Goal: Information Seeking & Learning: Learn about a topic

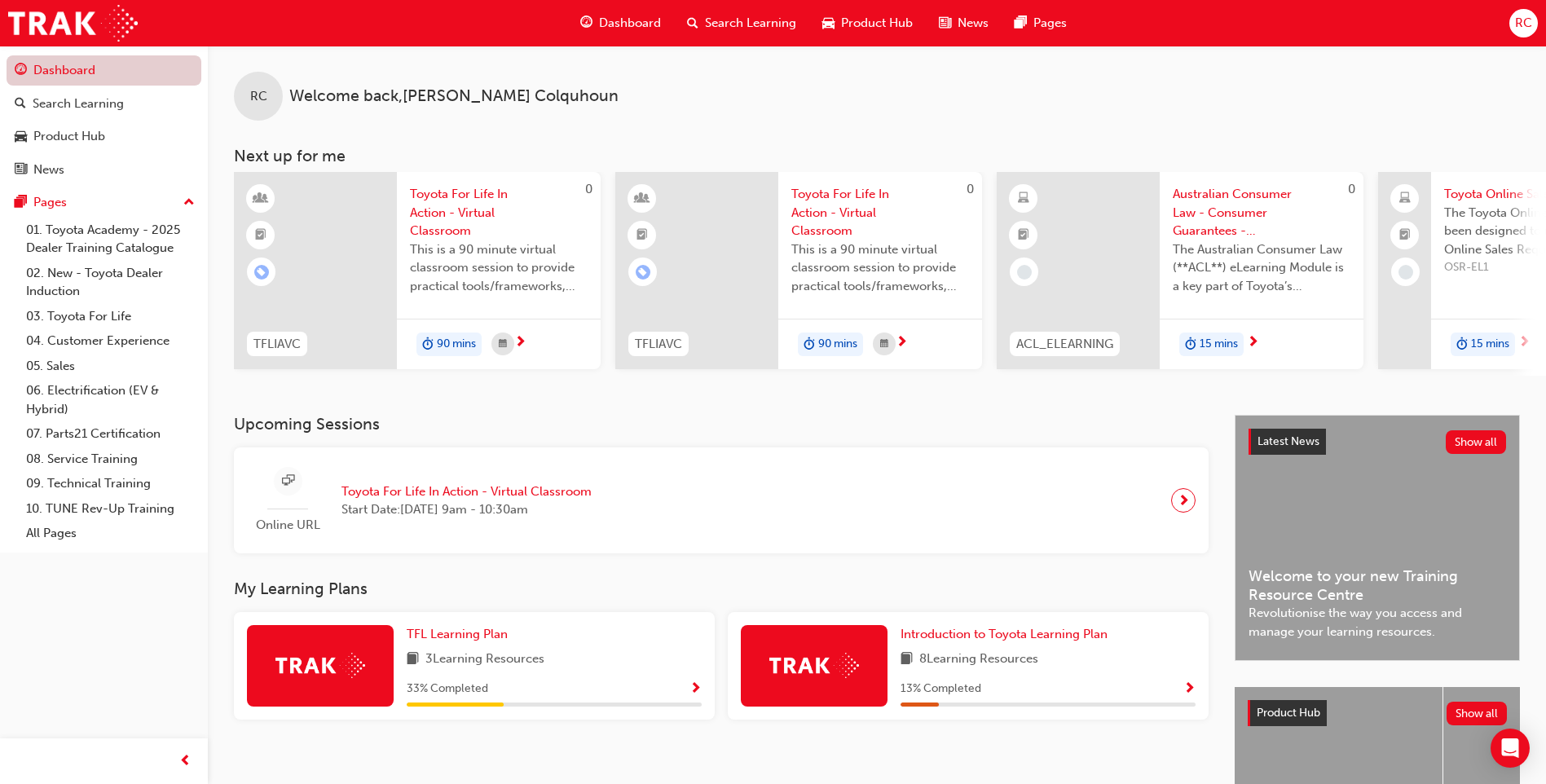
click at [64, 71] on link "Dashboard" at bounding box center [104, 71] width 195 height 30
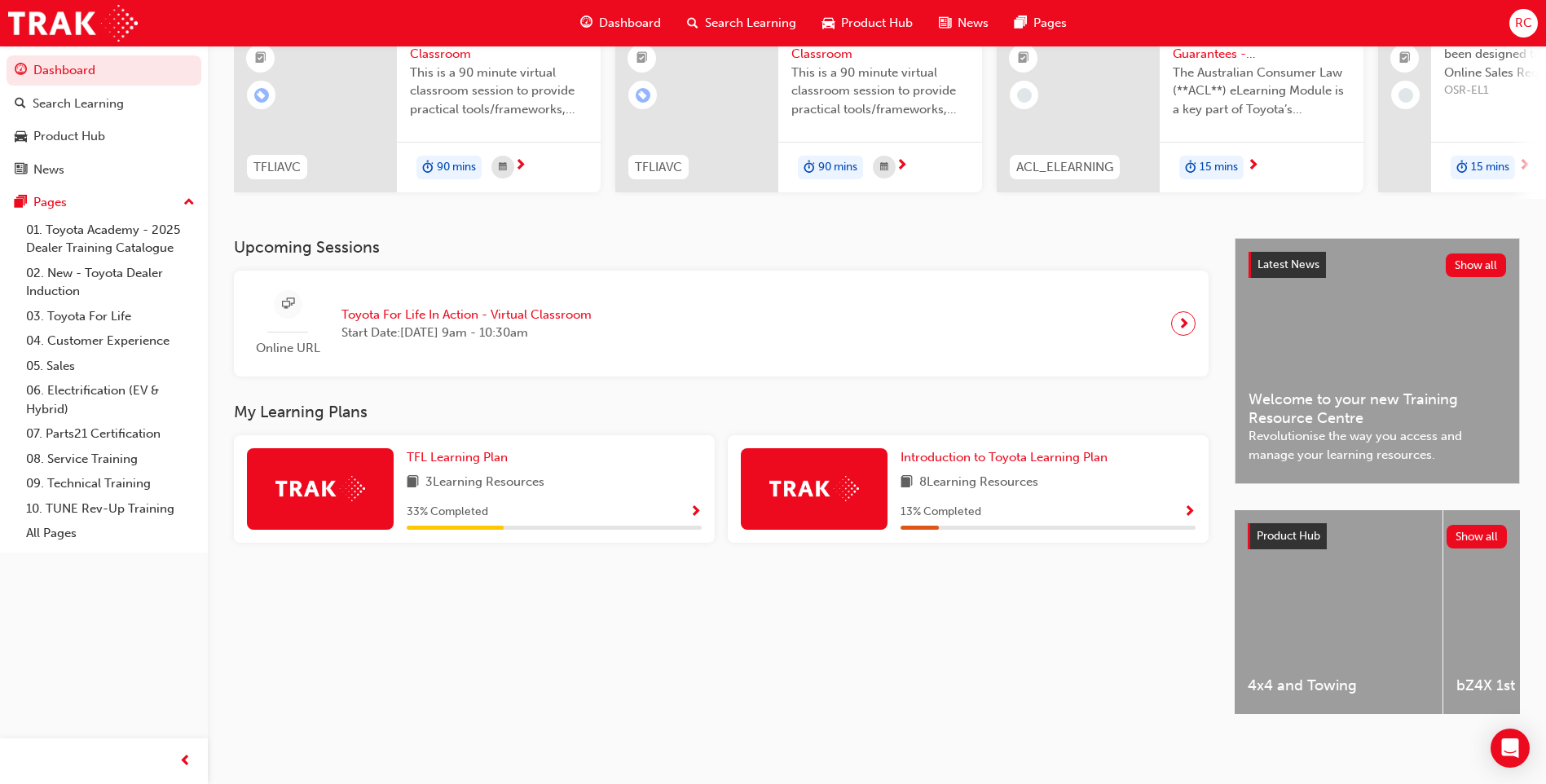
scroll to position [190, 0]
click at [697, 505] on span "Show Progress" at bounding box center [696, 512] width 12 height 15
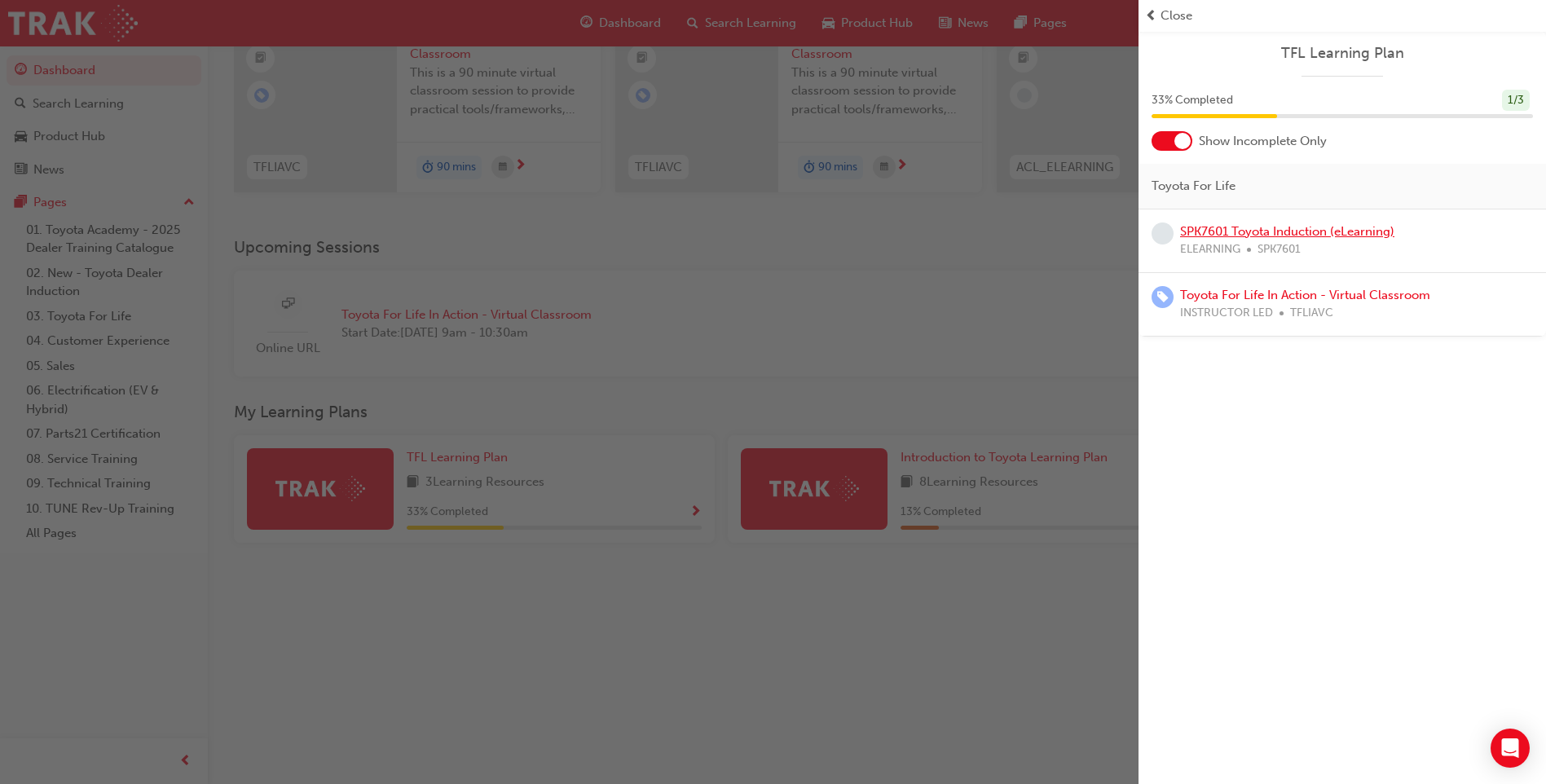
click at [1267, 233] on link "SPK7601 Toyota Induction (eLearning)" at bounding box center [1288, 231] width 214 height 15
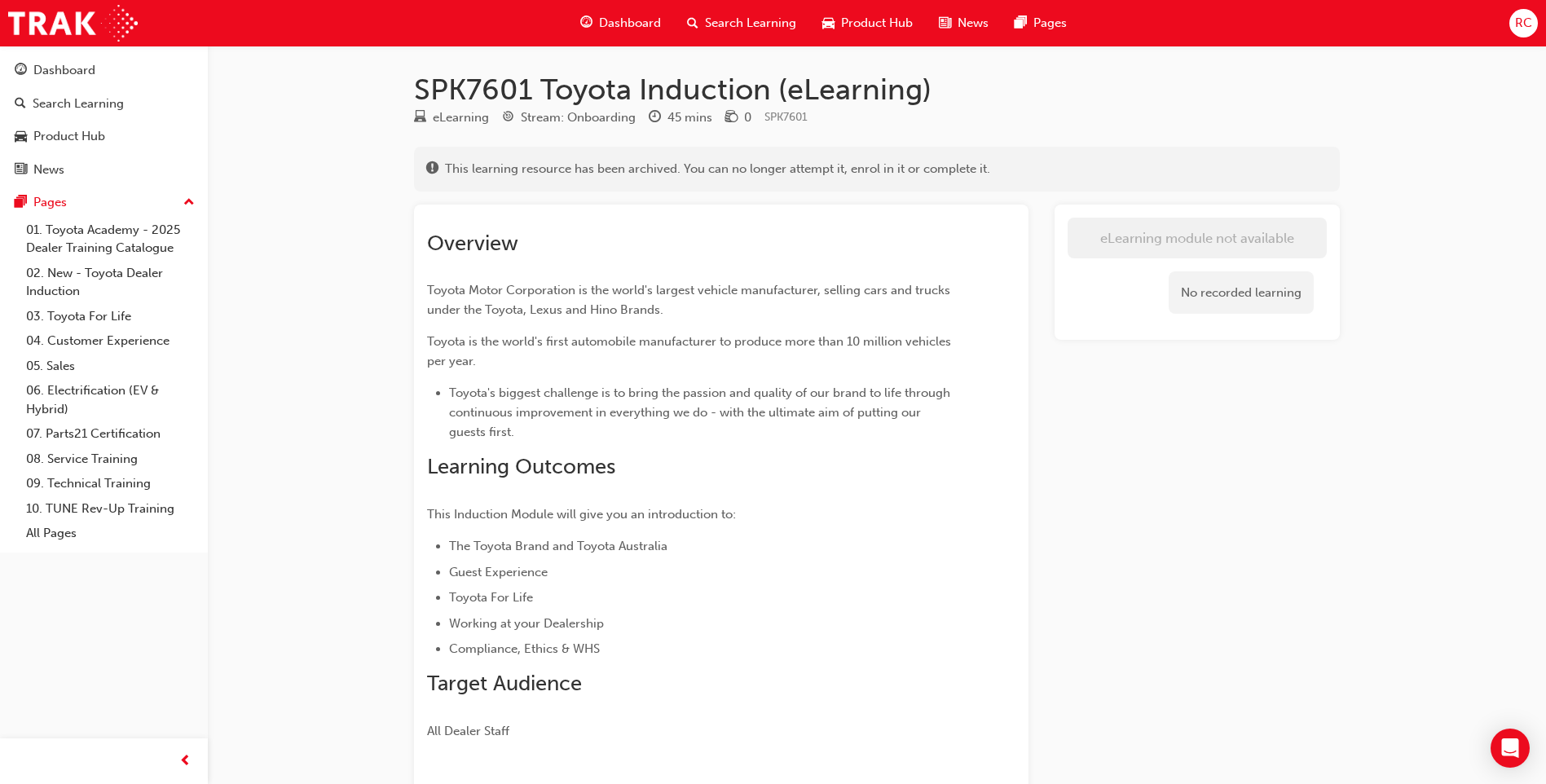
click at [630, 24] on span "Dashboard" at bounding box center [630, 23] width 62 height 19
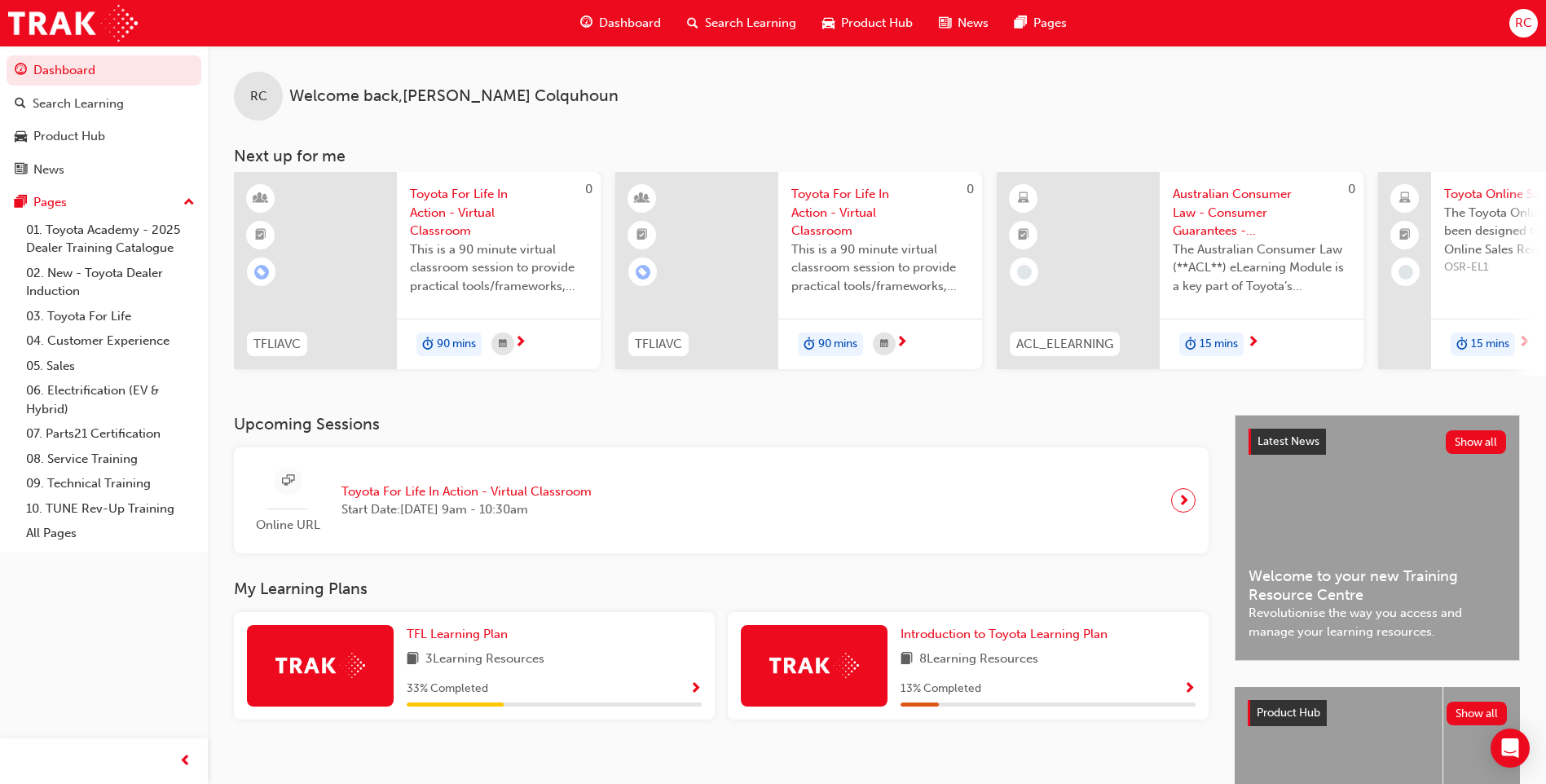
click at [1211, 219] on span "Australian Consumer Law - Consumer Guarantees - eLearning module" at bounding box center [1261, 212] width 178 height 56
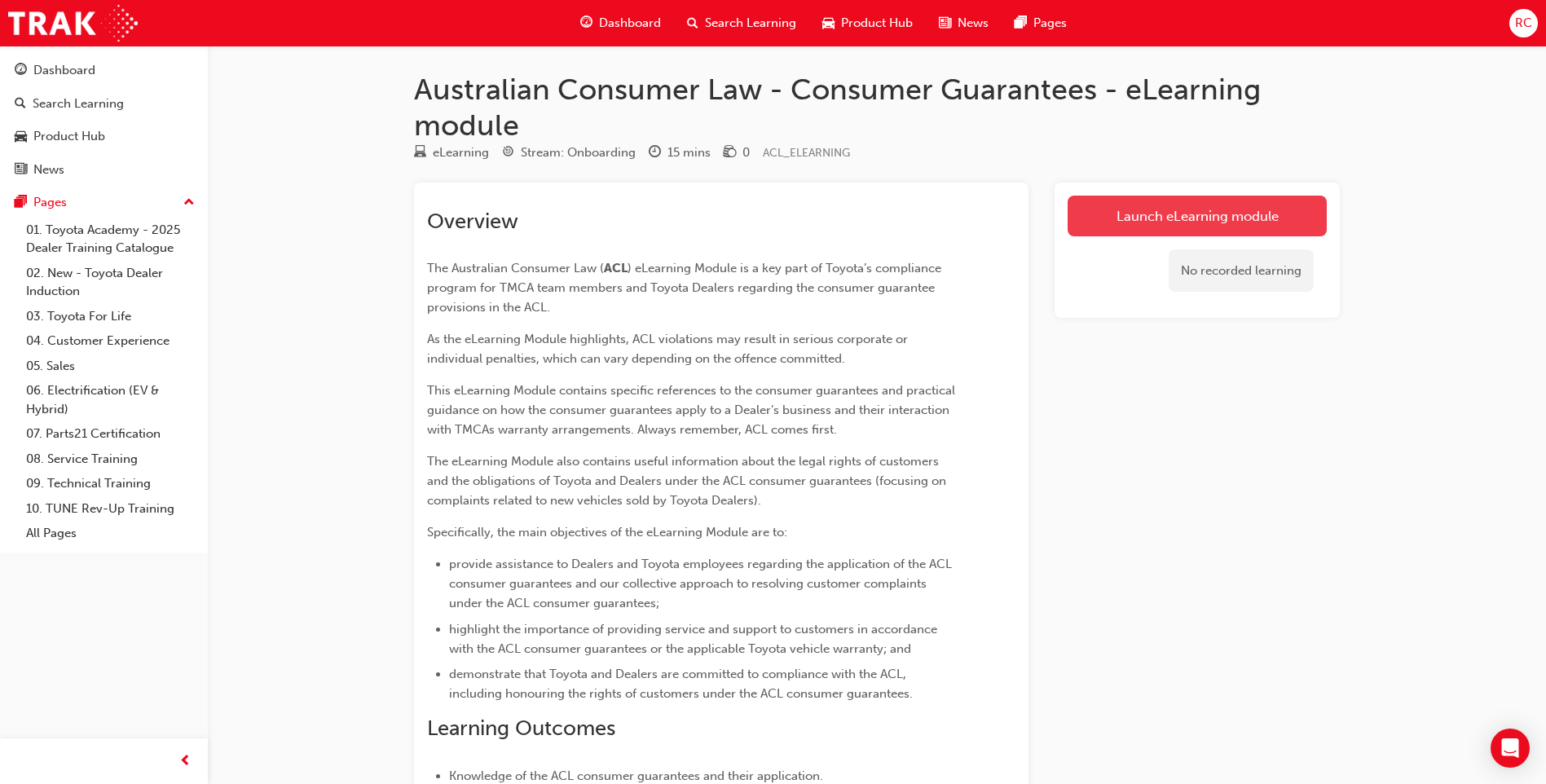
click at [1186, 220] on link "Launch eLearning module" at bounding box center [1197, 216] width 259 height 41
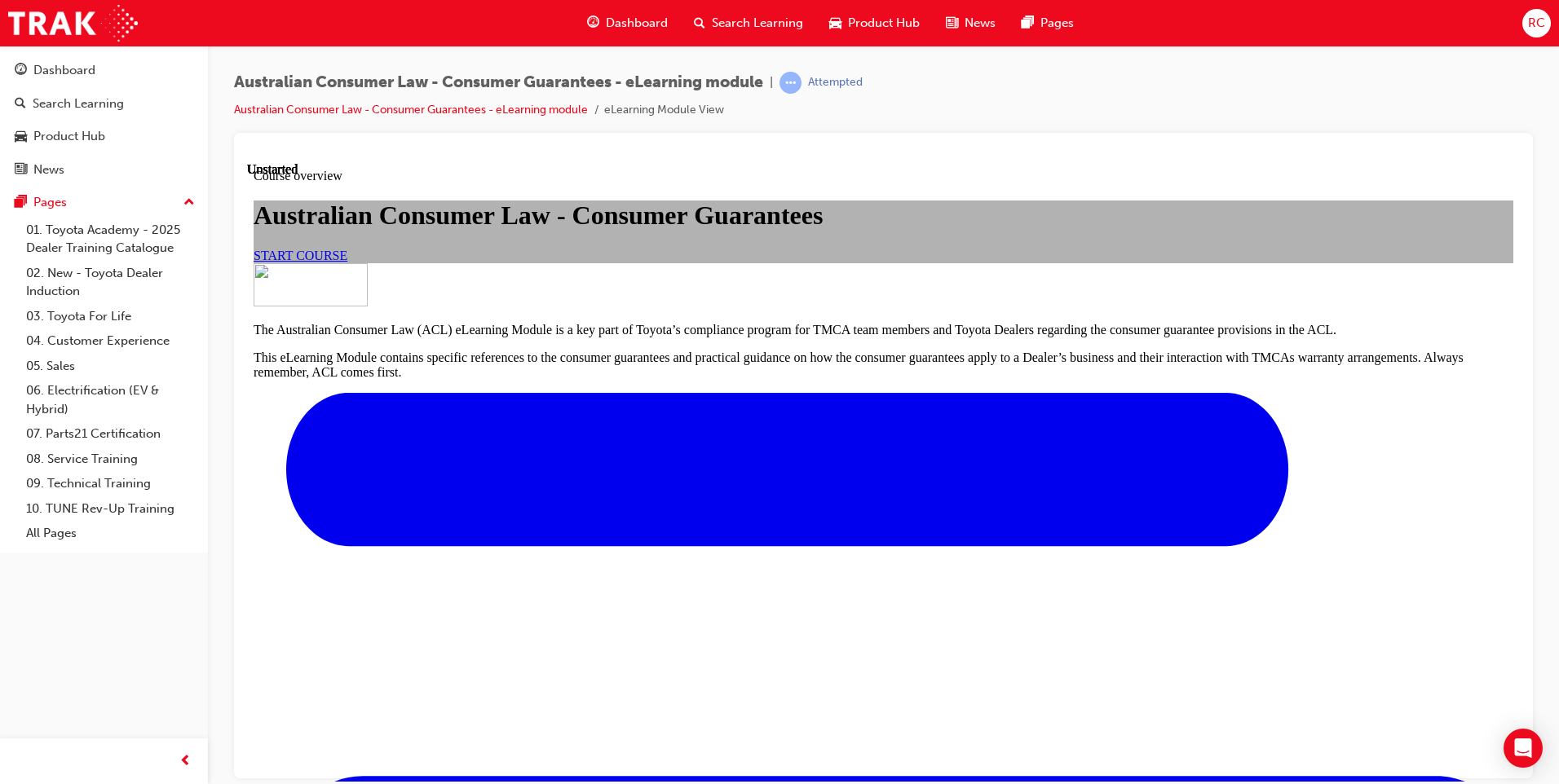
scroll to position [81, 0]
click at [347, 262] on span "START COURSE" at bounding box center [300, 255] width 94 height 14
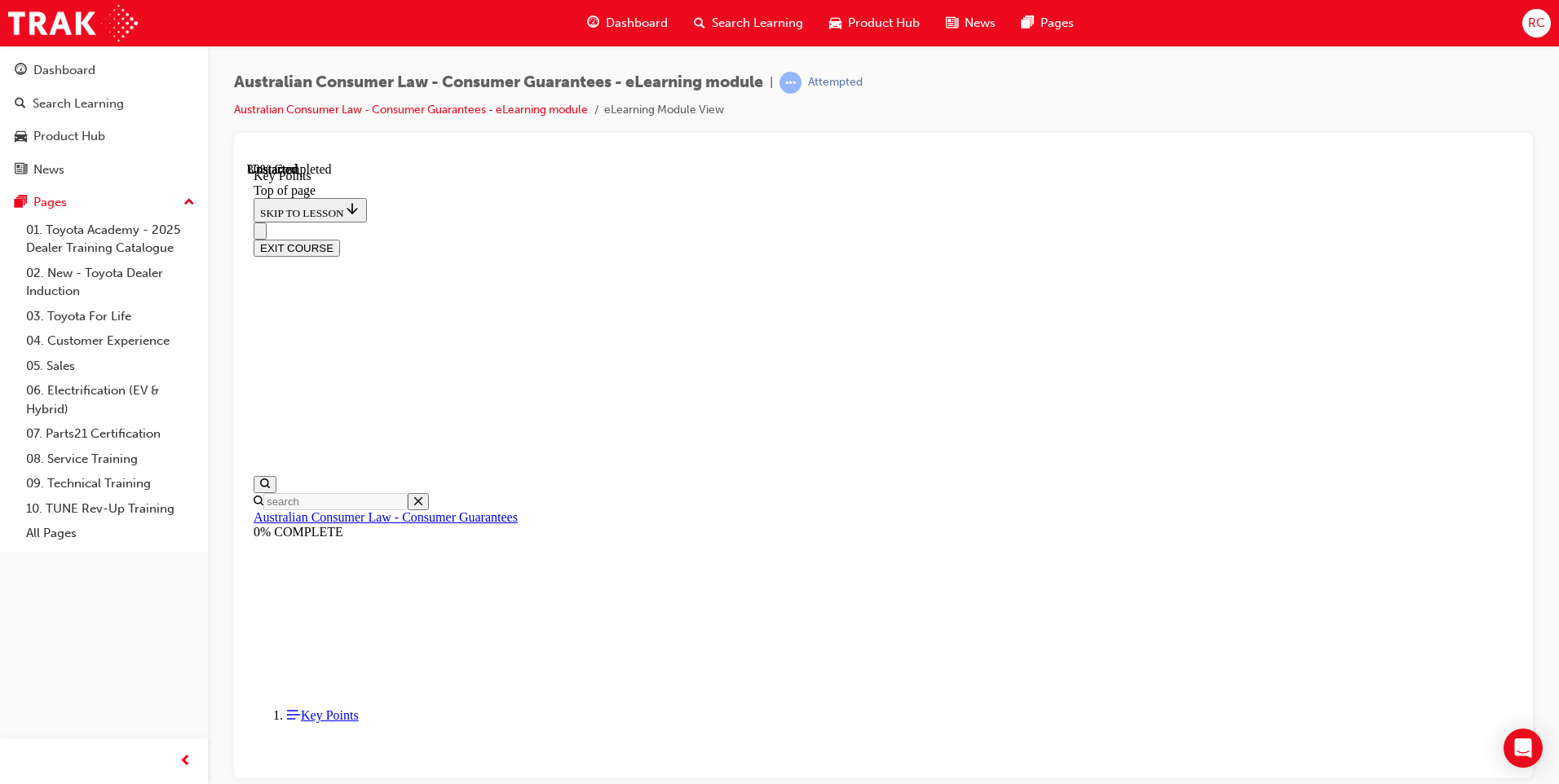
scroll to position [679, 0]
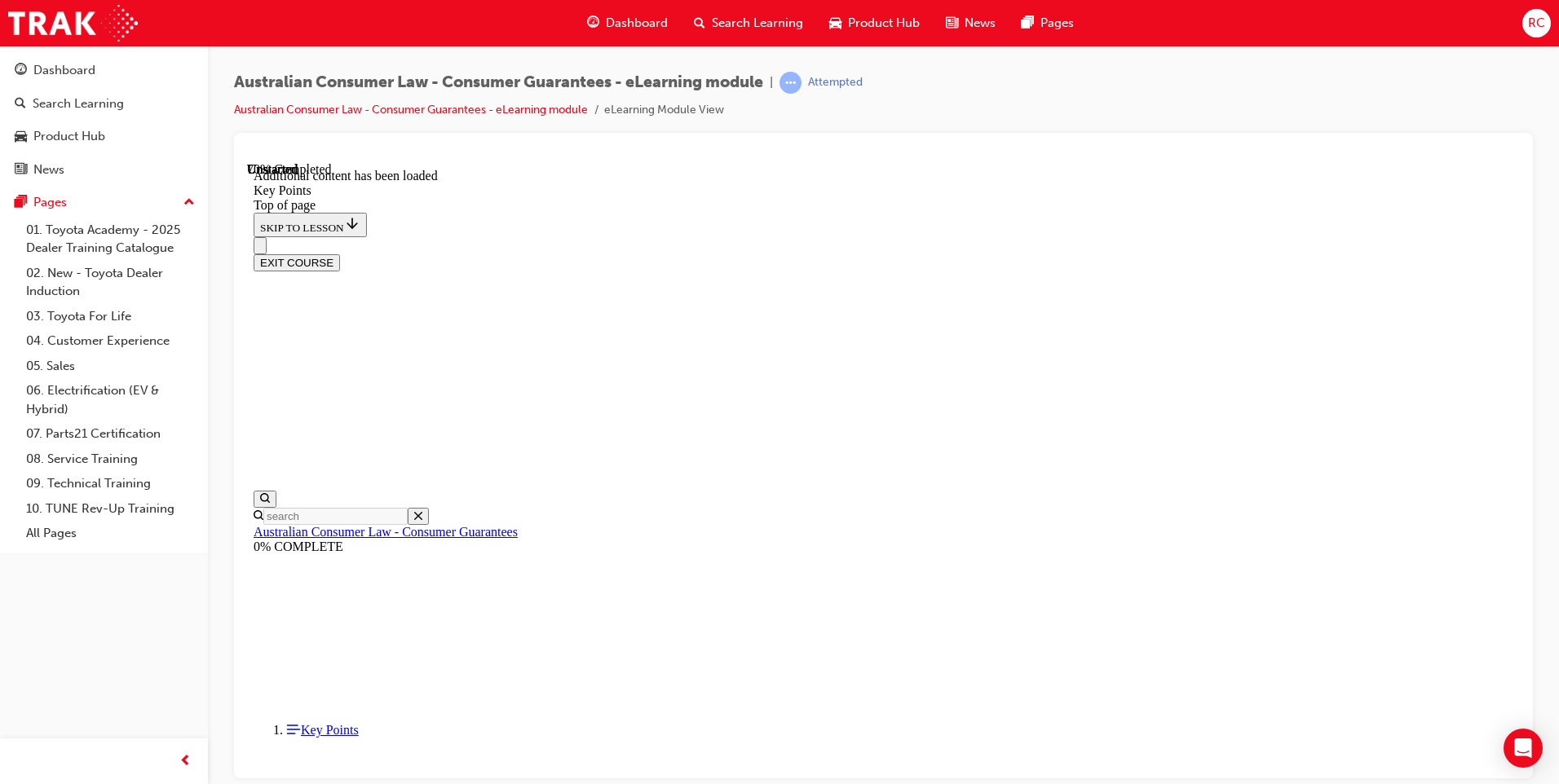
scroll to position [2090, 0]
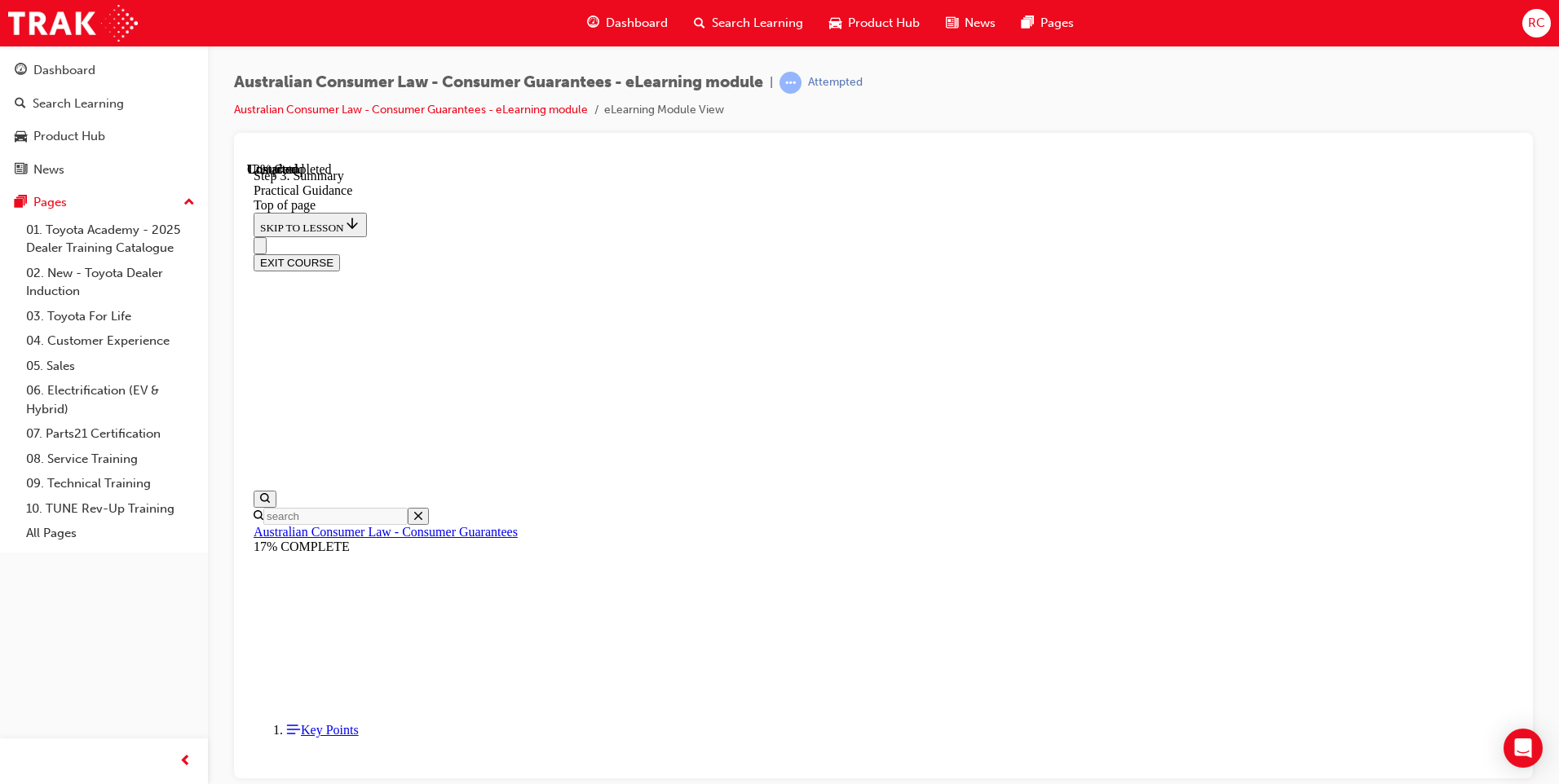
scroll to position [213, 0]
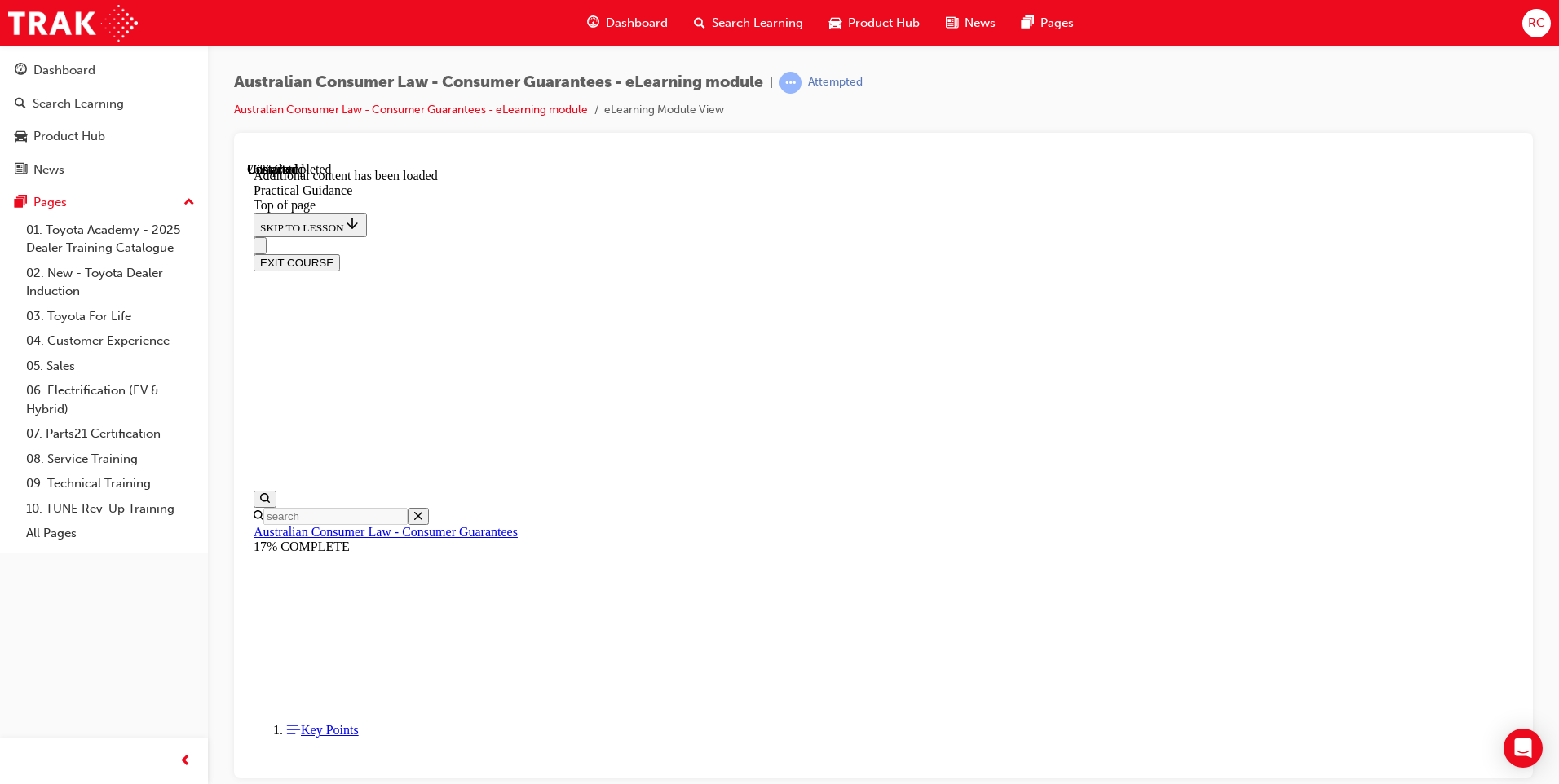
scroll to position [2943, 0]
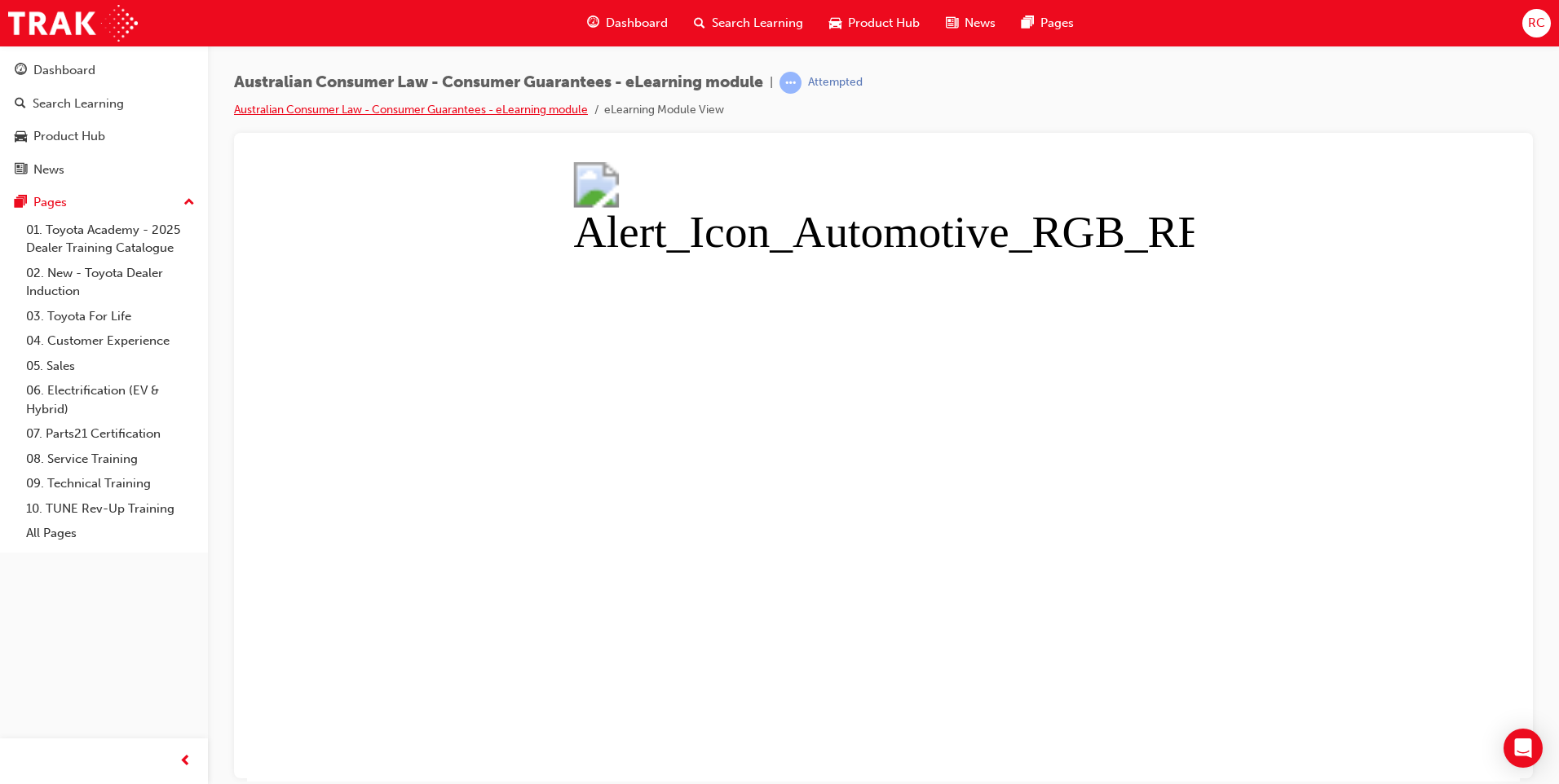
click at [544, 111] on link "Australian Consumer Law - Consumer Guarantees - eLearning module" at bounding box center [411, 110] width 354 height 14
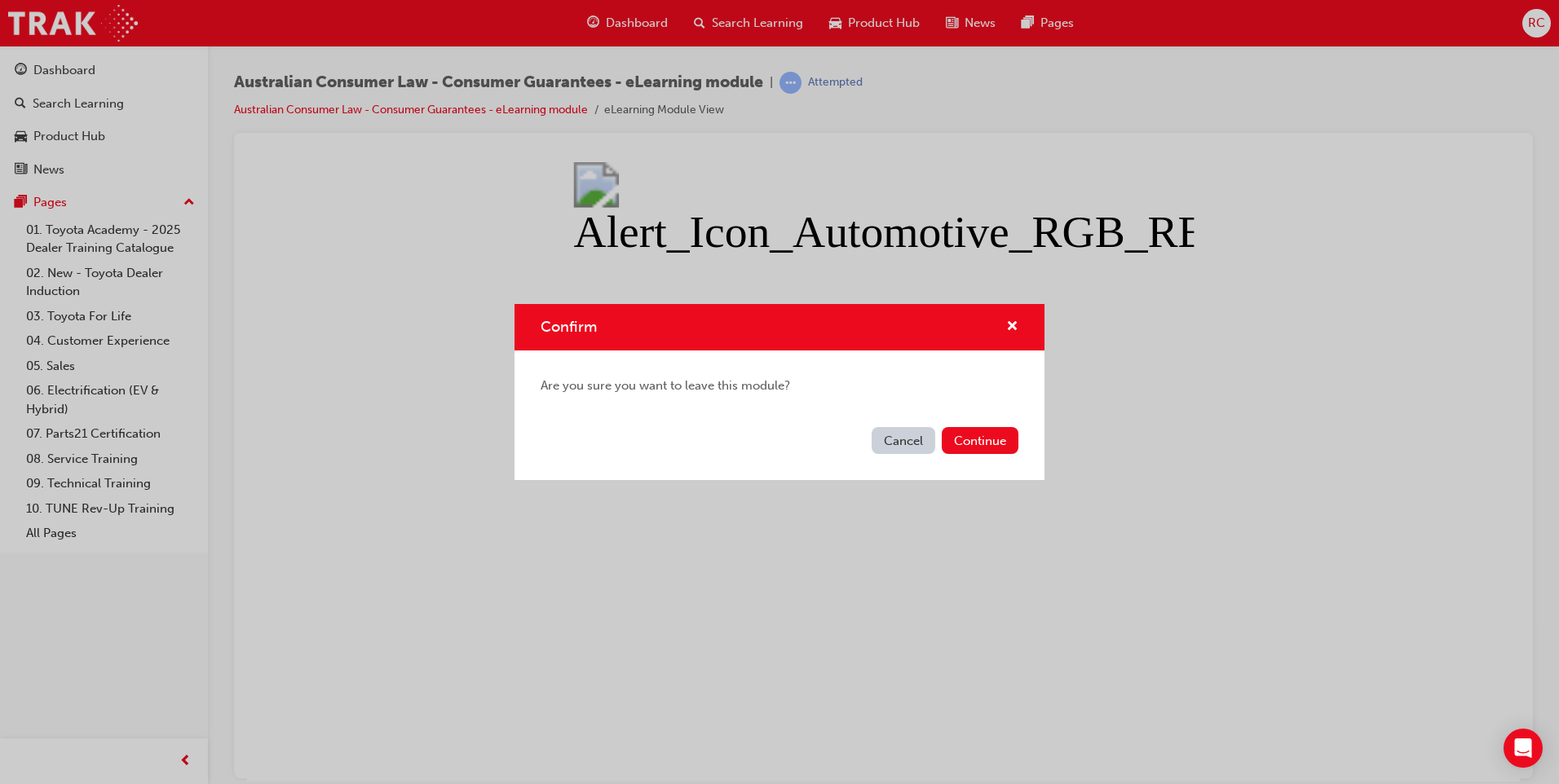
click at [904, 443] on button "Cancel" at bounding box center [904, 441] width 64 height 27
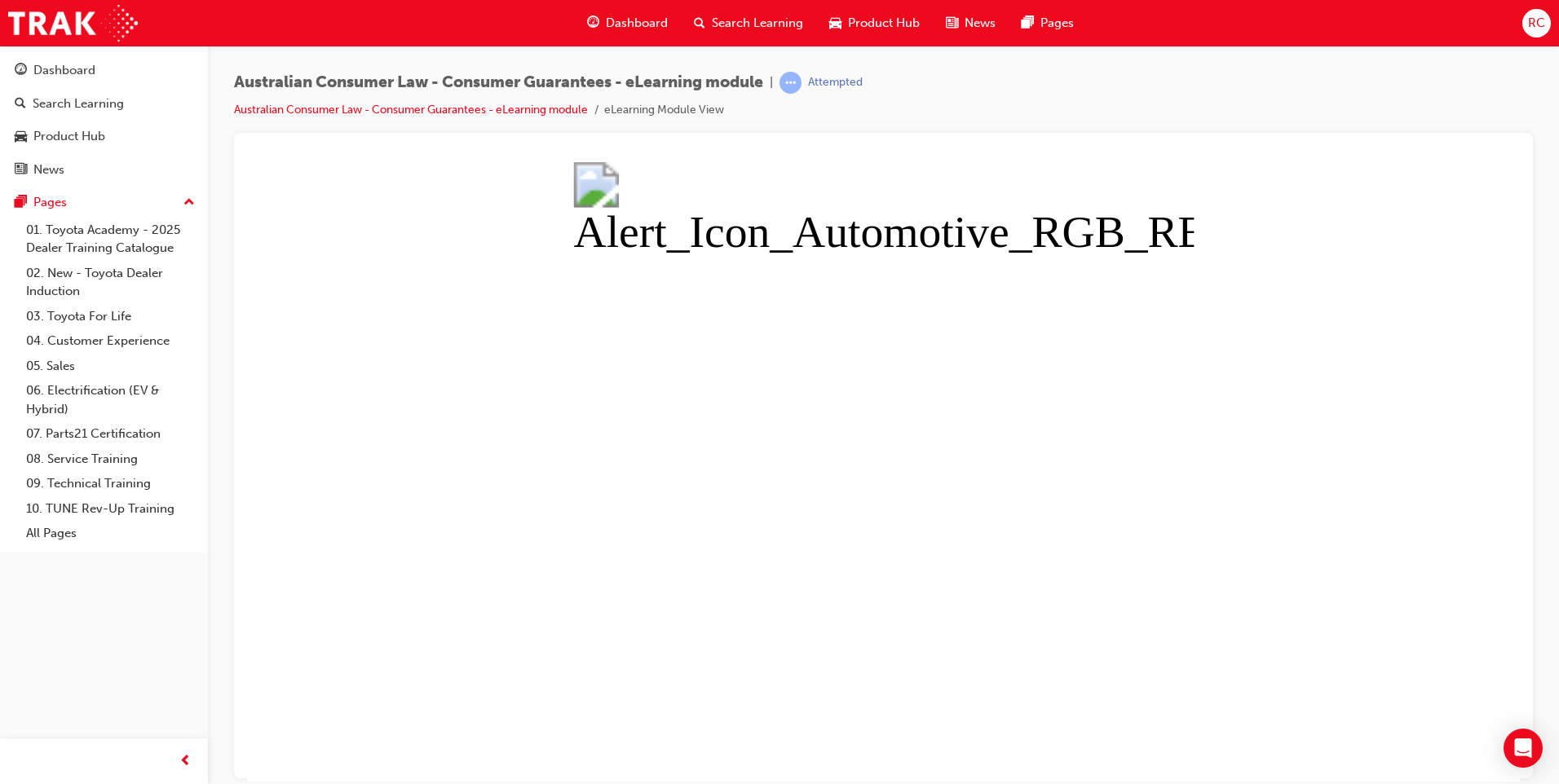
click at [357, 142] on div at bounding box center [883, 456] width 1299 height 646
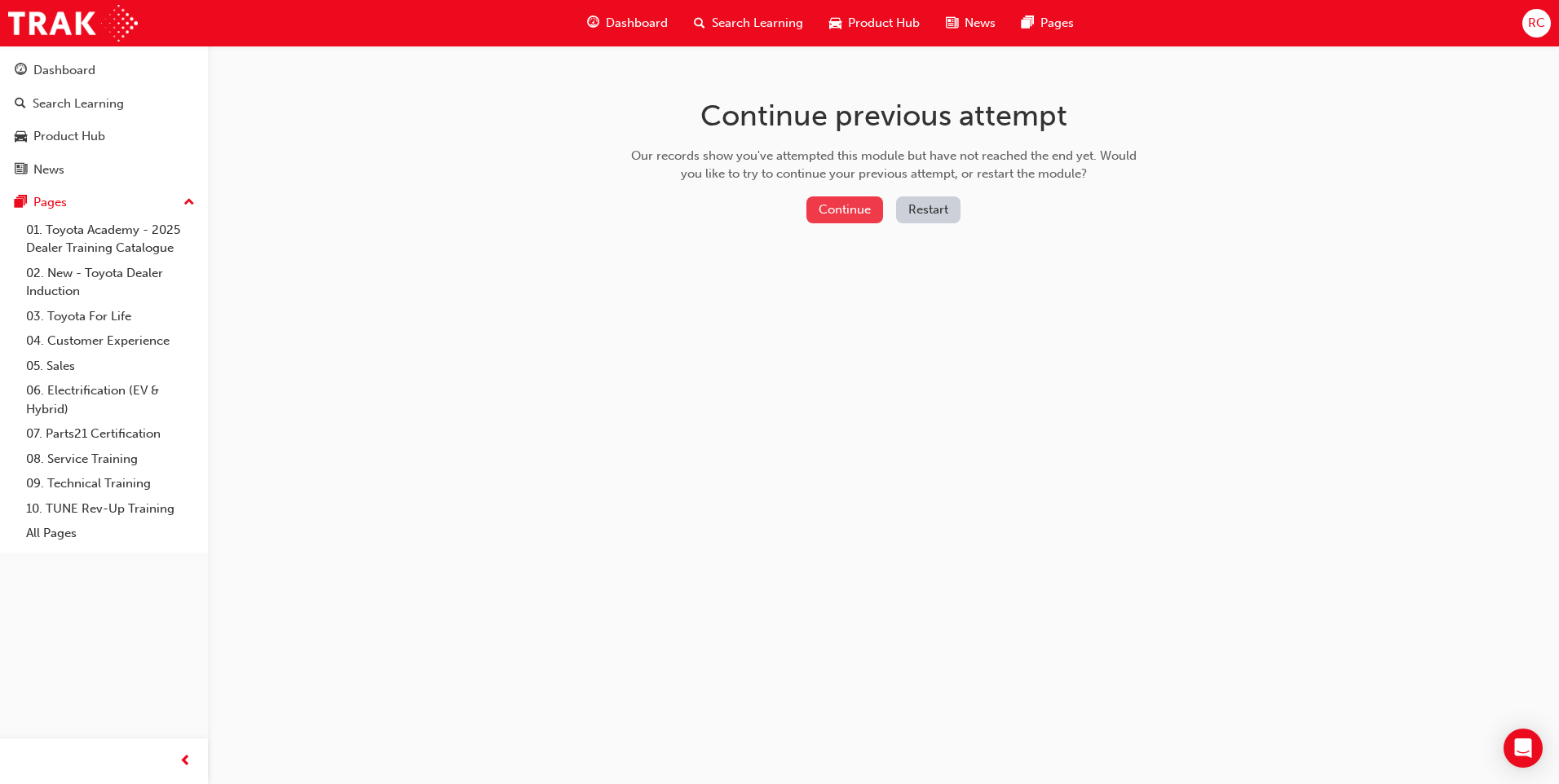
click at [840, 209] on button "Continue" at bounding box center [845, 210] width 77 height 27
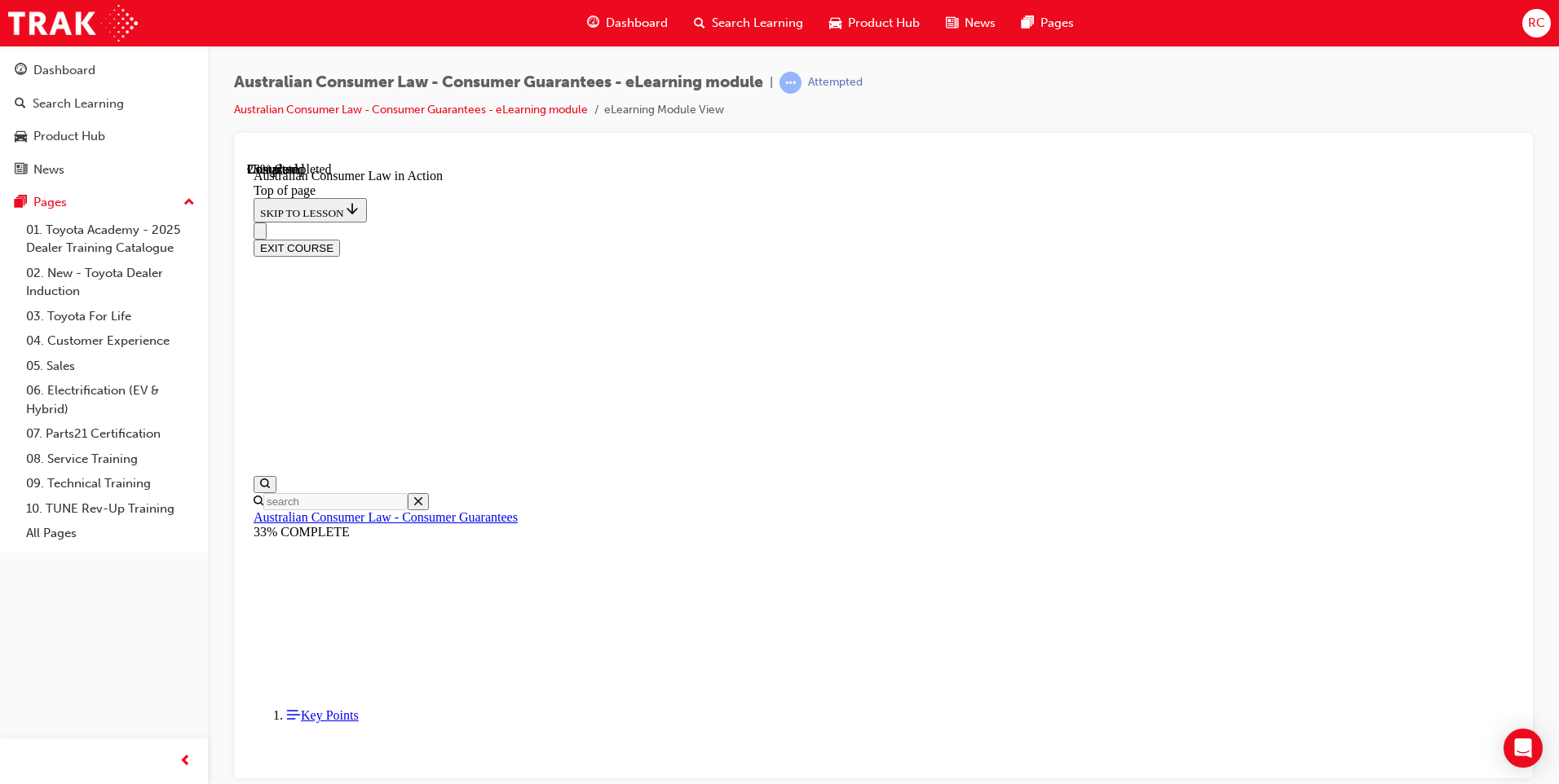
scroll to position [891, 0]
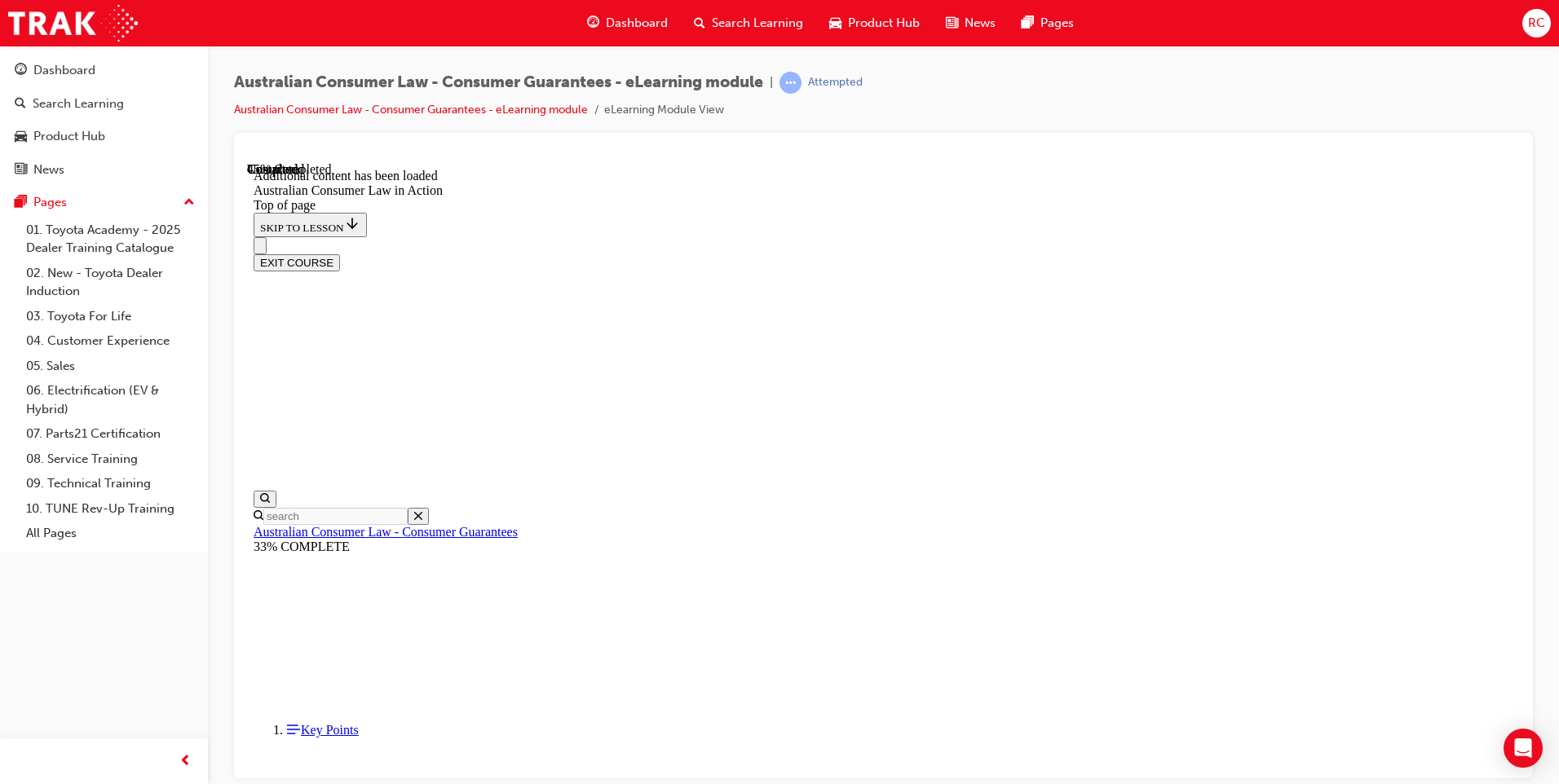
scroll to position [1508, 0]
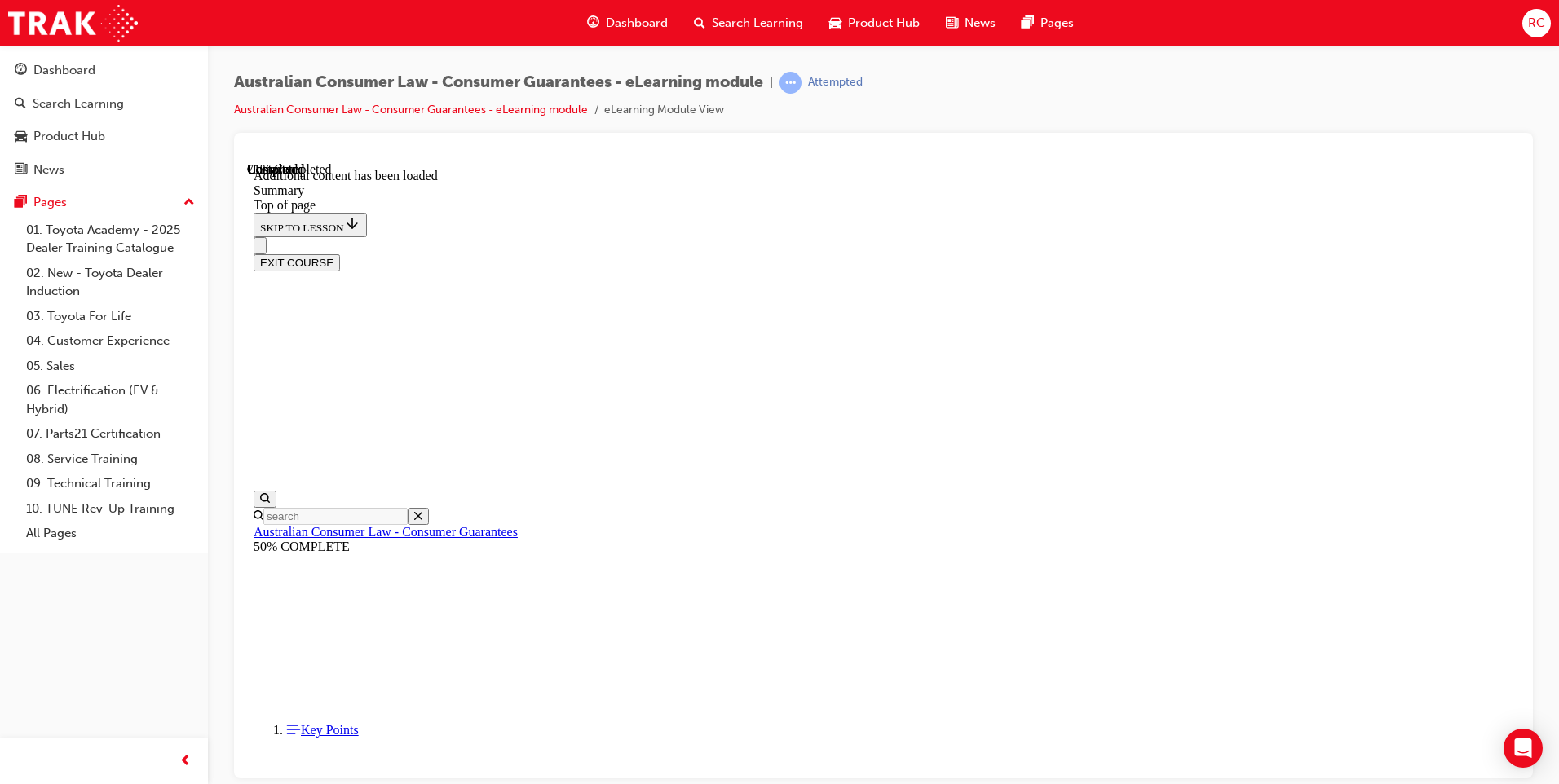
scroll to position [1096, 0]
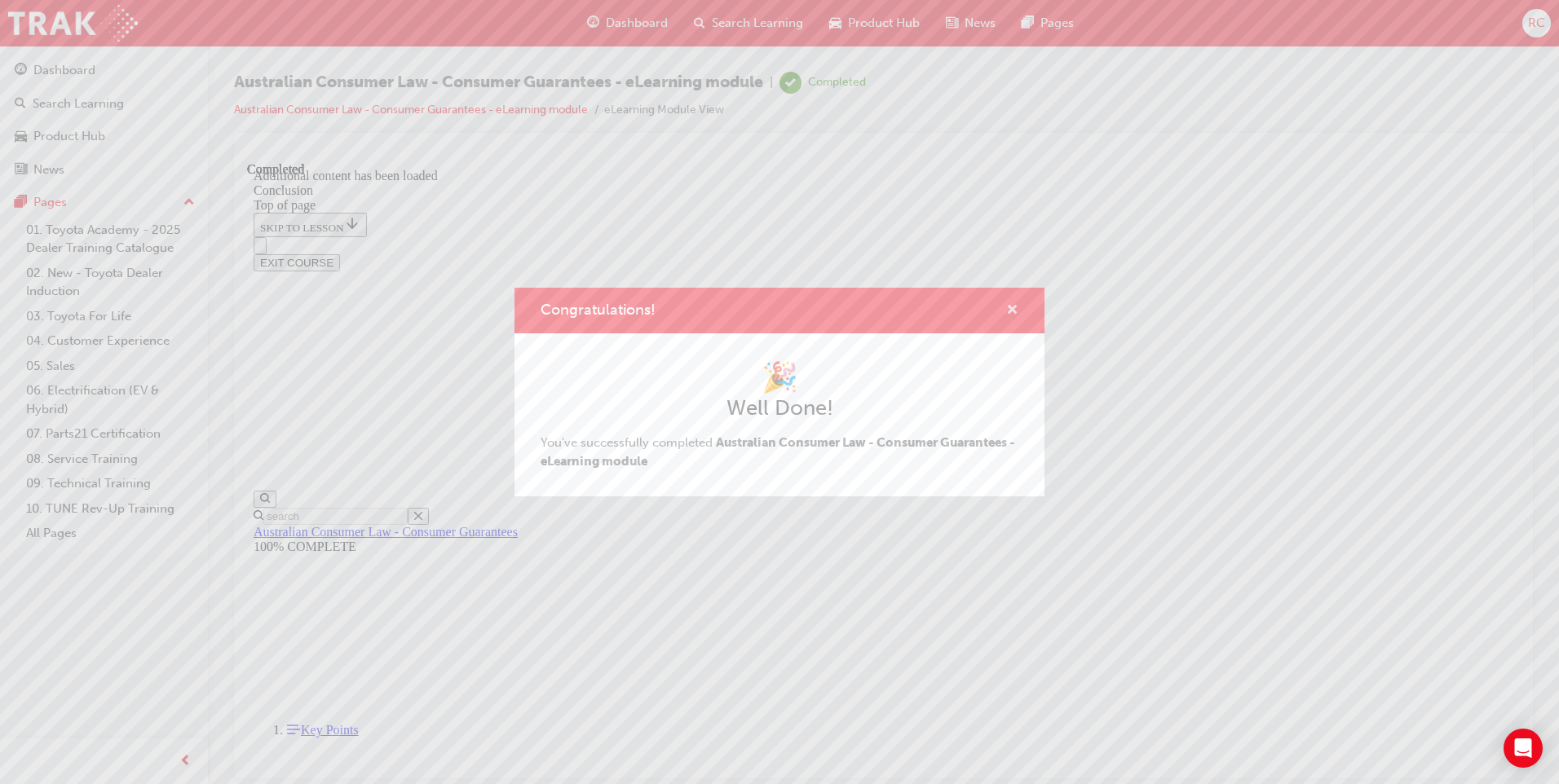
click at [1011, 309] on span "cross-icon" at bounding box center [1013, 311] width 12 height 15
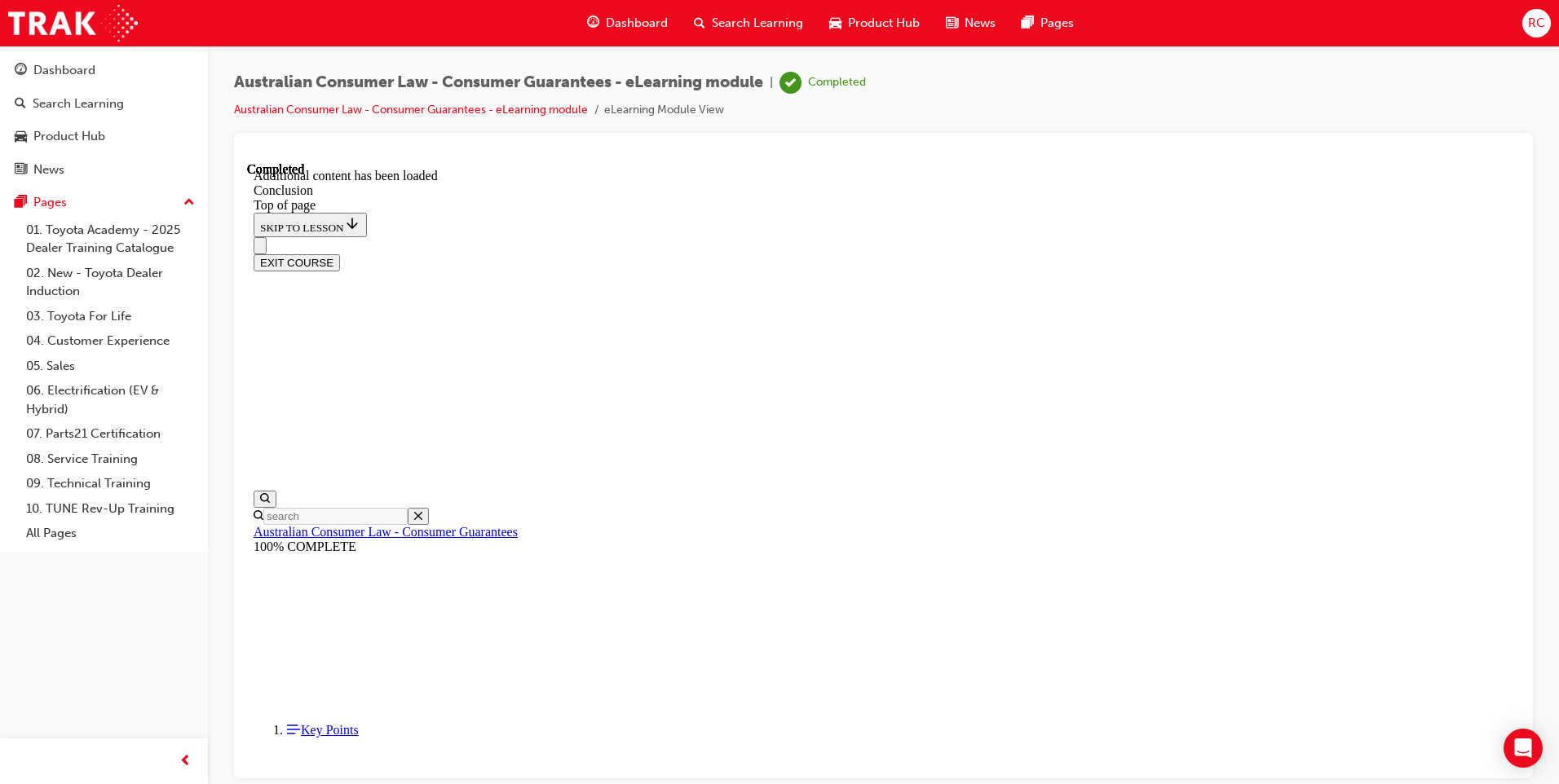
click at [625, 17] on span "Dashboard" at bounding box center [637, 23] width 62 height 19
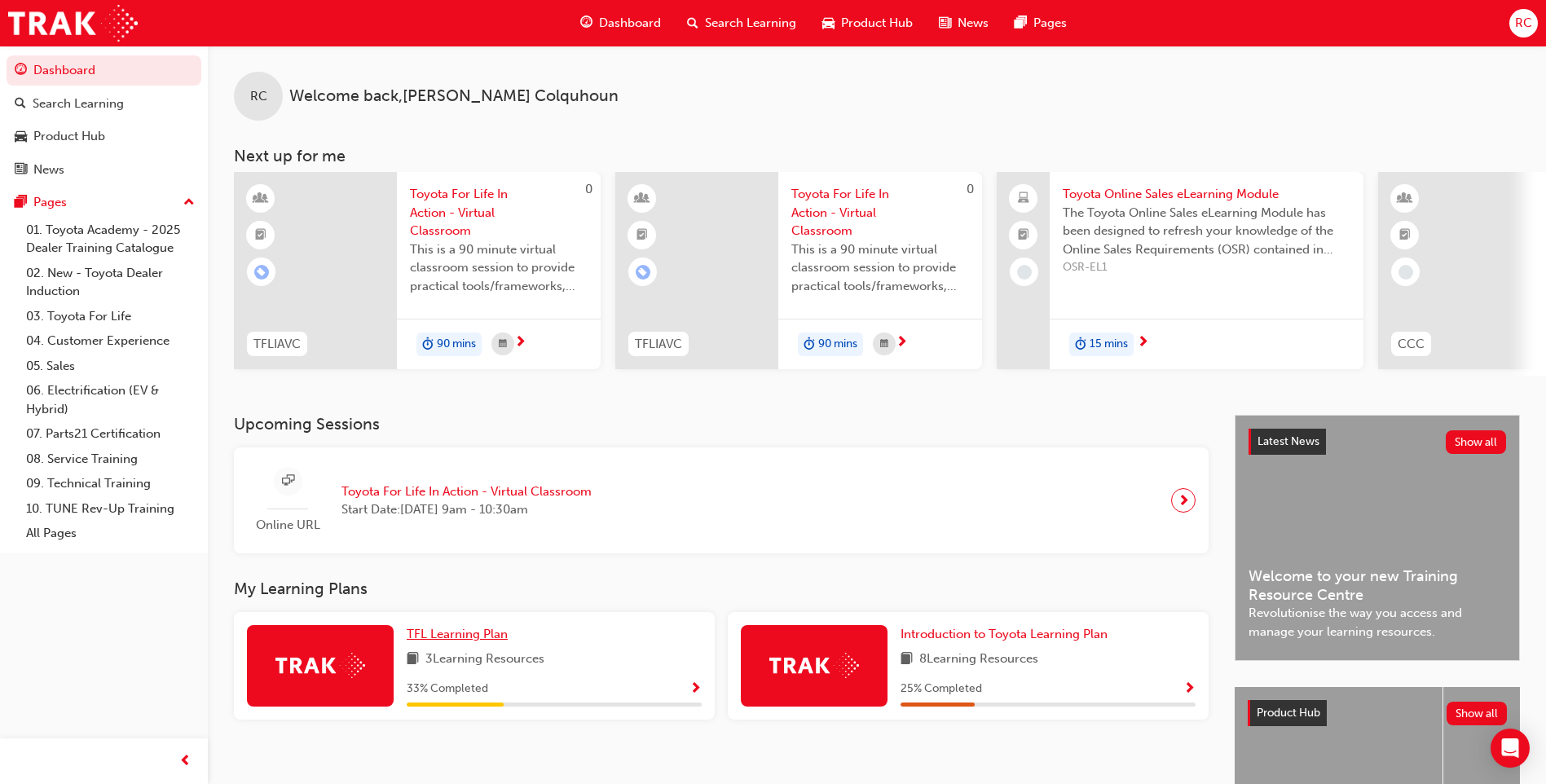
click at [457, 641] on span "TFL Learning Plan" at bounding box center [458, 634] width 101 height 15
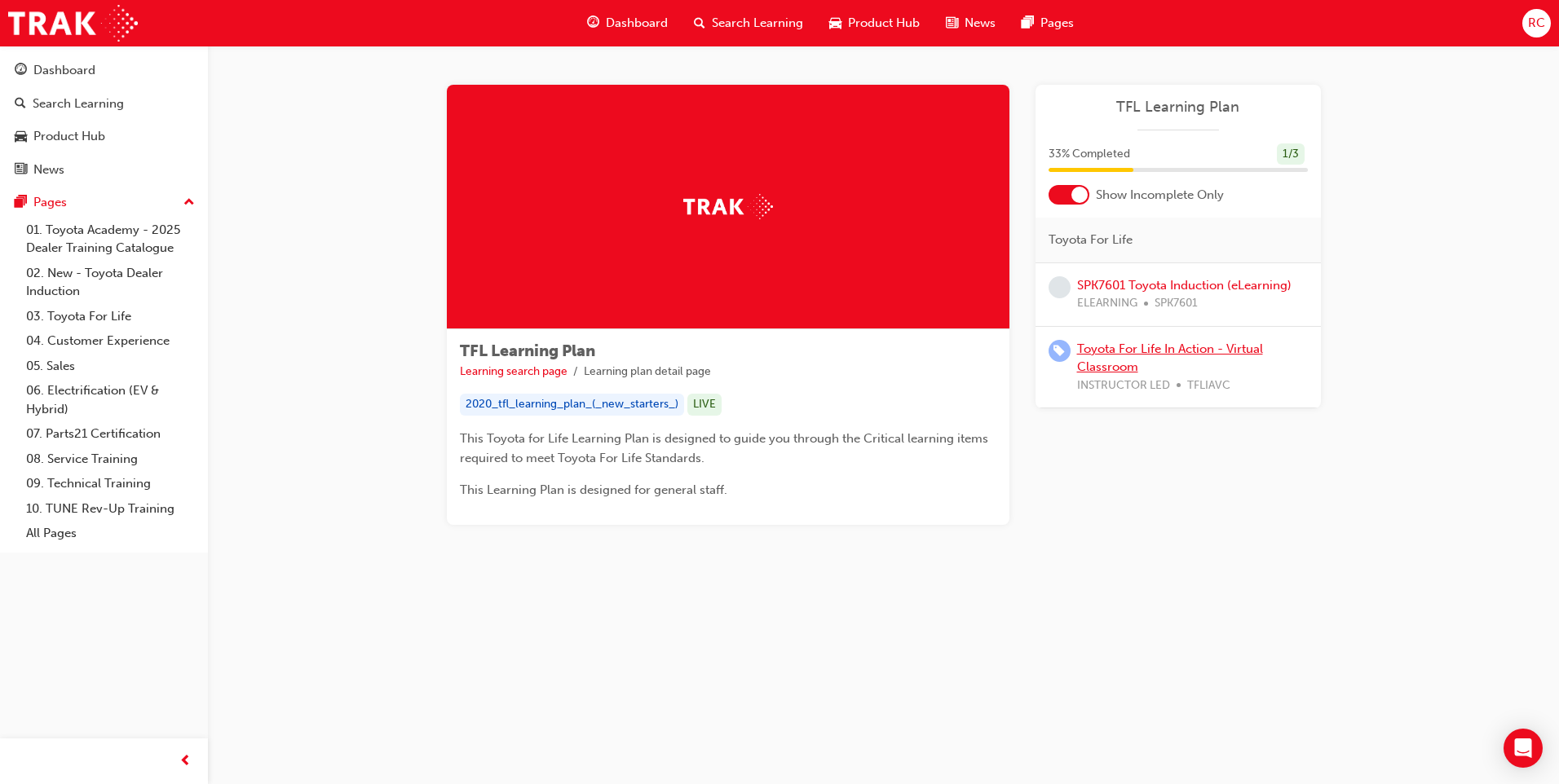
click at [1177, 350] on link "Toyota For Life In Action - Virtual Classroom" at bounding box center [1170, 358] width 186 height 34
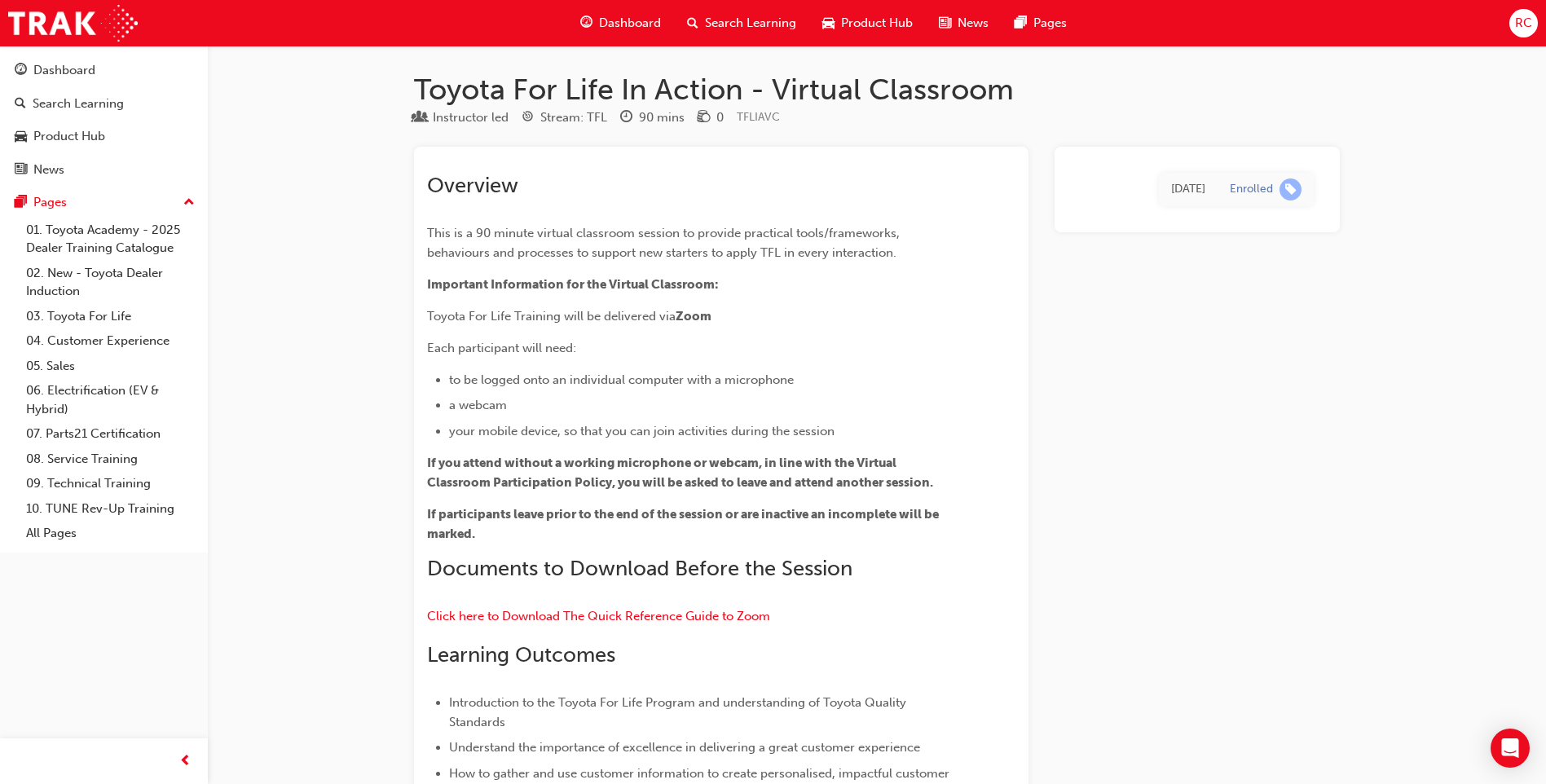
click at [627, 26] on span "Dashboard" at bounding box center [630, 23] width 62 height 19
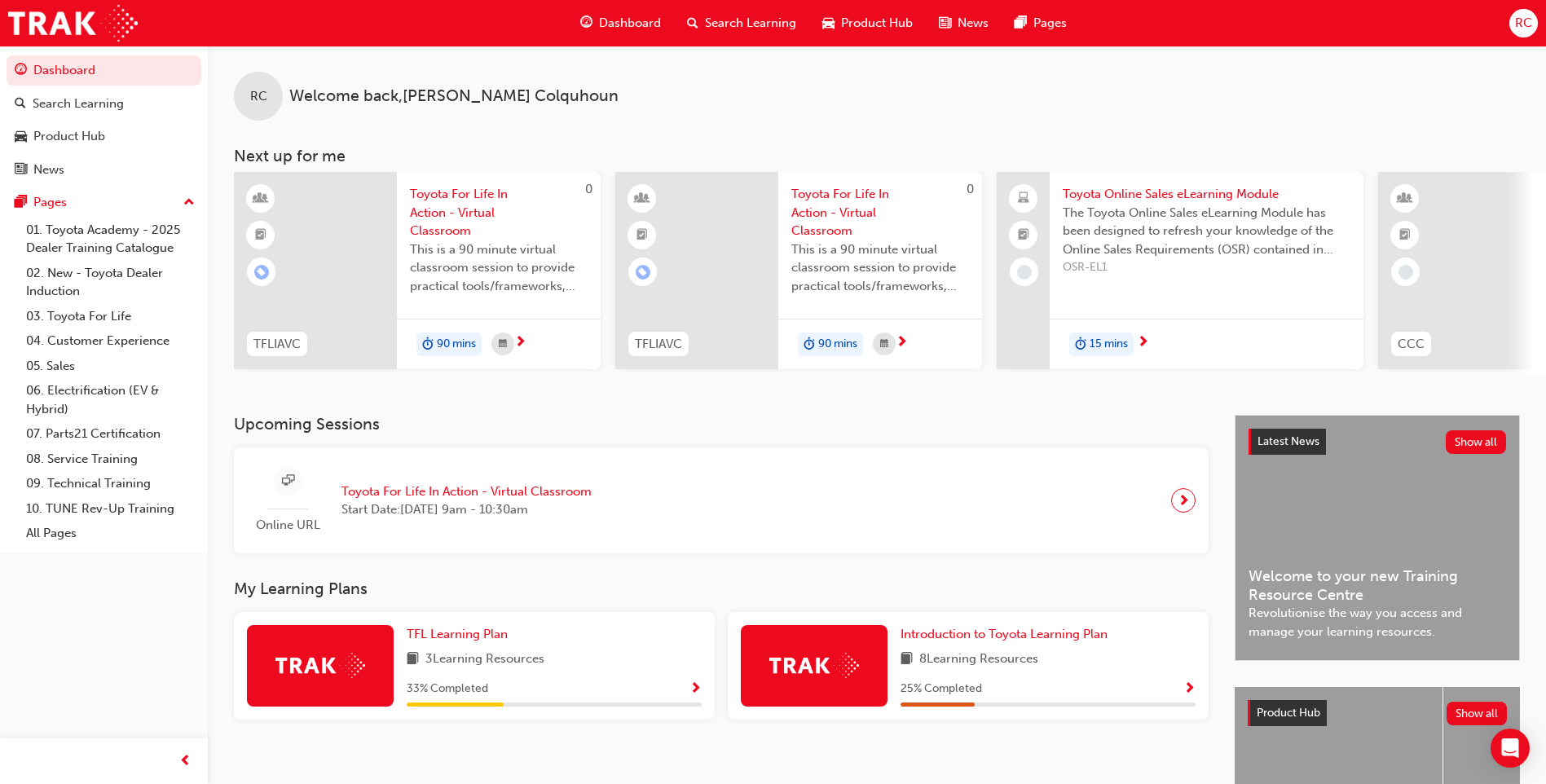
click at [447, 206] on span "Toyota For Life In Action - Virtual Classroom" at bounding box center [498, 212] width 178 height 56
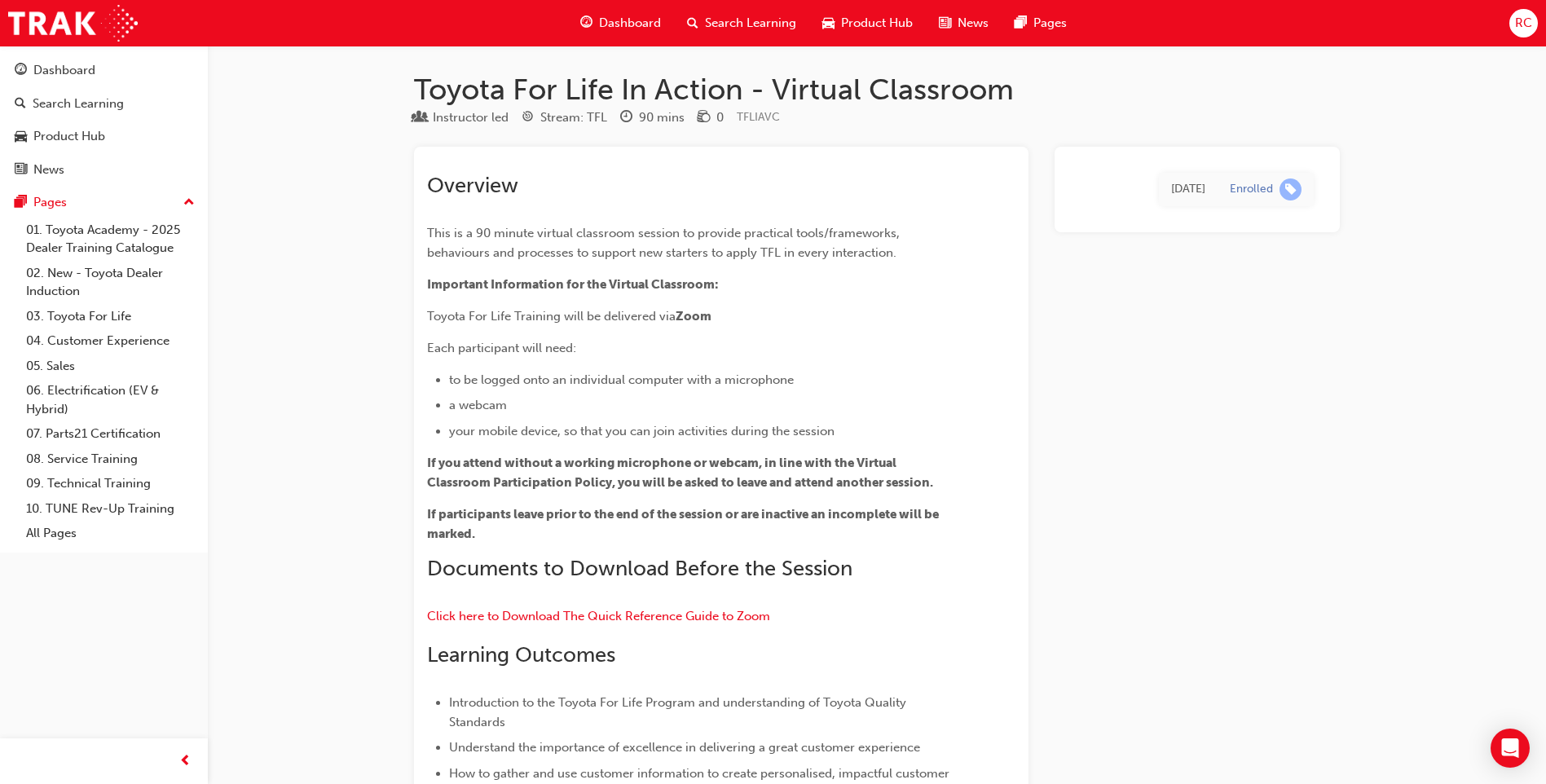
click at [622, 25] on span "Dashboard" at bounding box center [630, 23] width 62 height 19
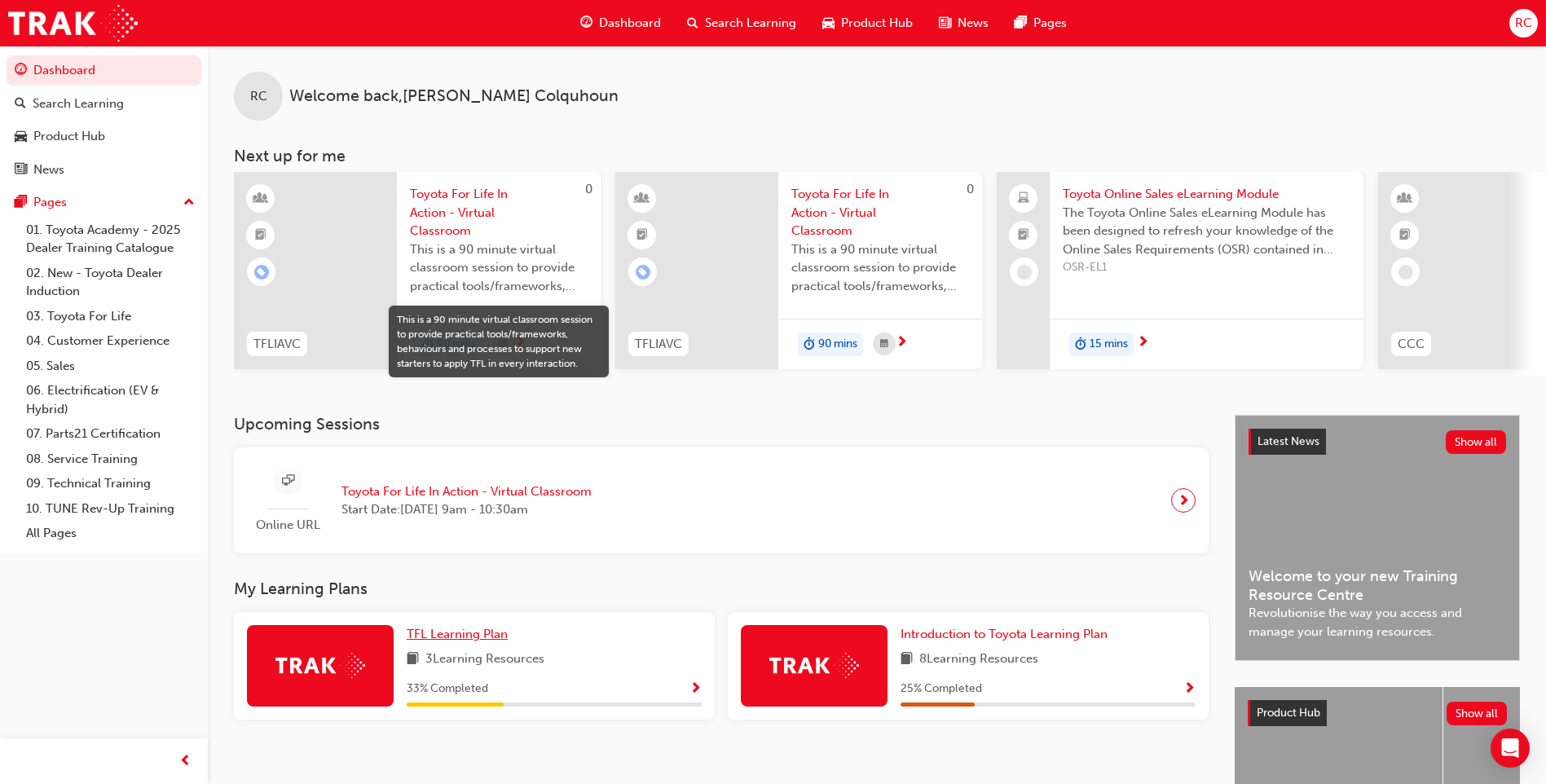
click at [471, 638] on span "TFL Learning Plan" at bounding box center [458, 634] width 101 height 15
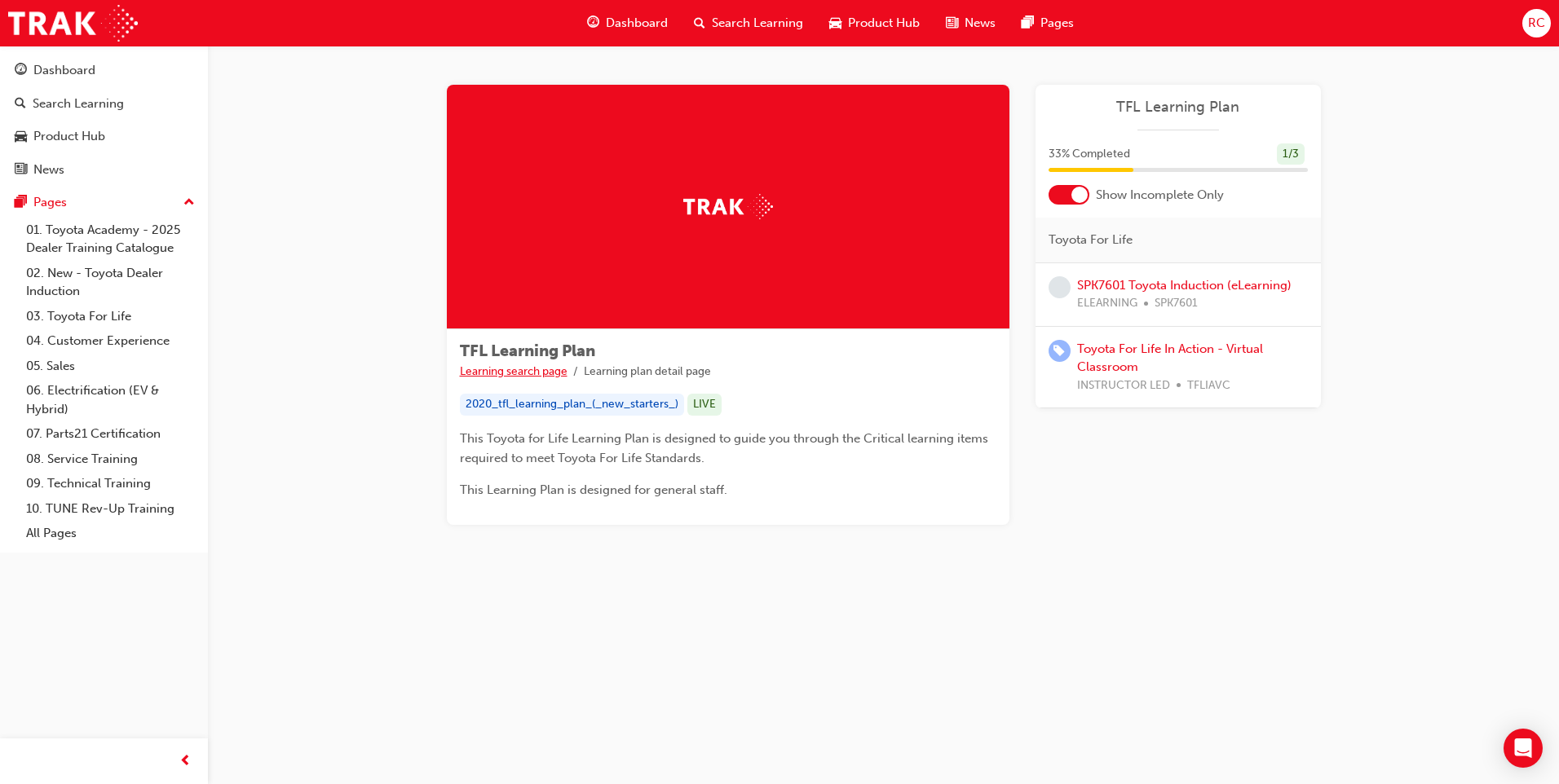
click at [519, 372] on link "Learning search page" at bounding box center [513, 372] width 108 height 14
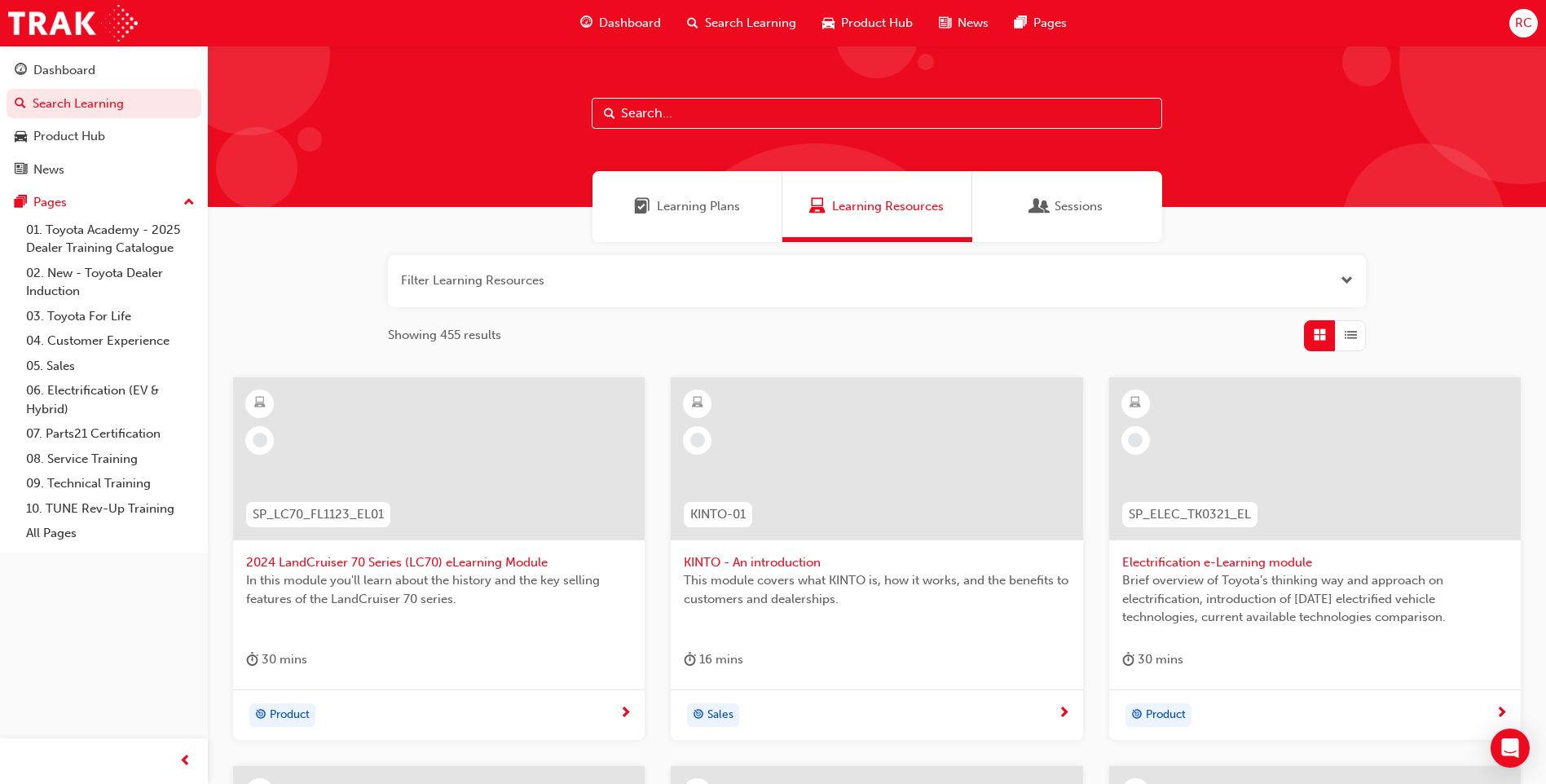
click at [689, 211] on span "Learning Plans" at bounding box center [698, 206] width 83 height 19
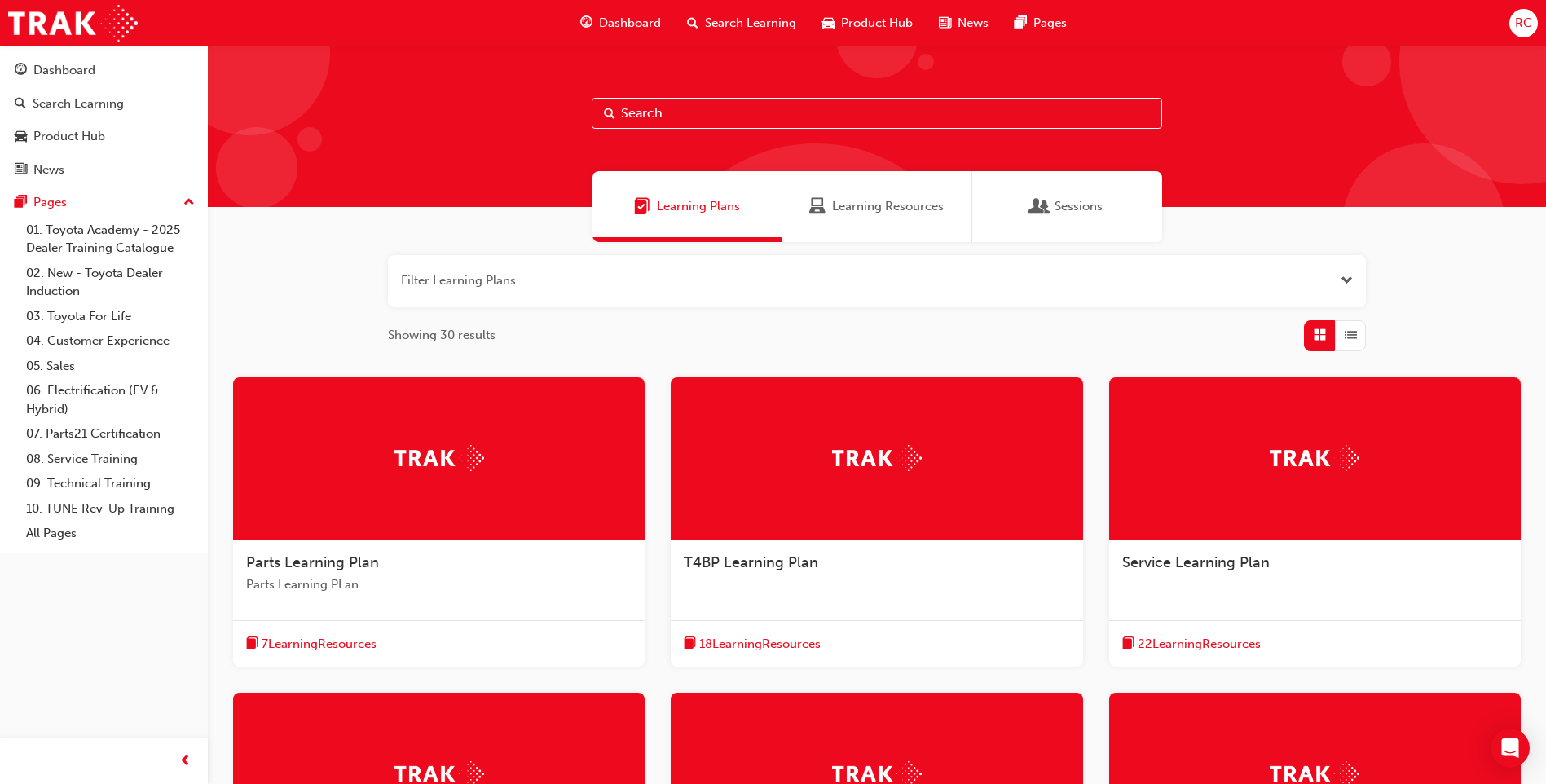
click at [635, 18] on span "Dashboard" at bounding box center [630, 23] width 62 height 19
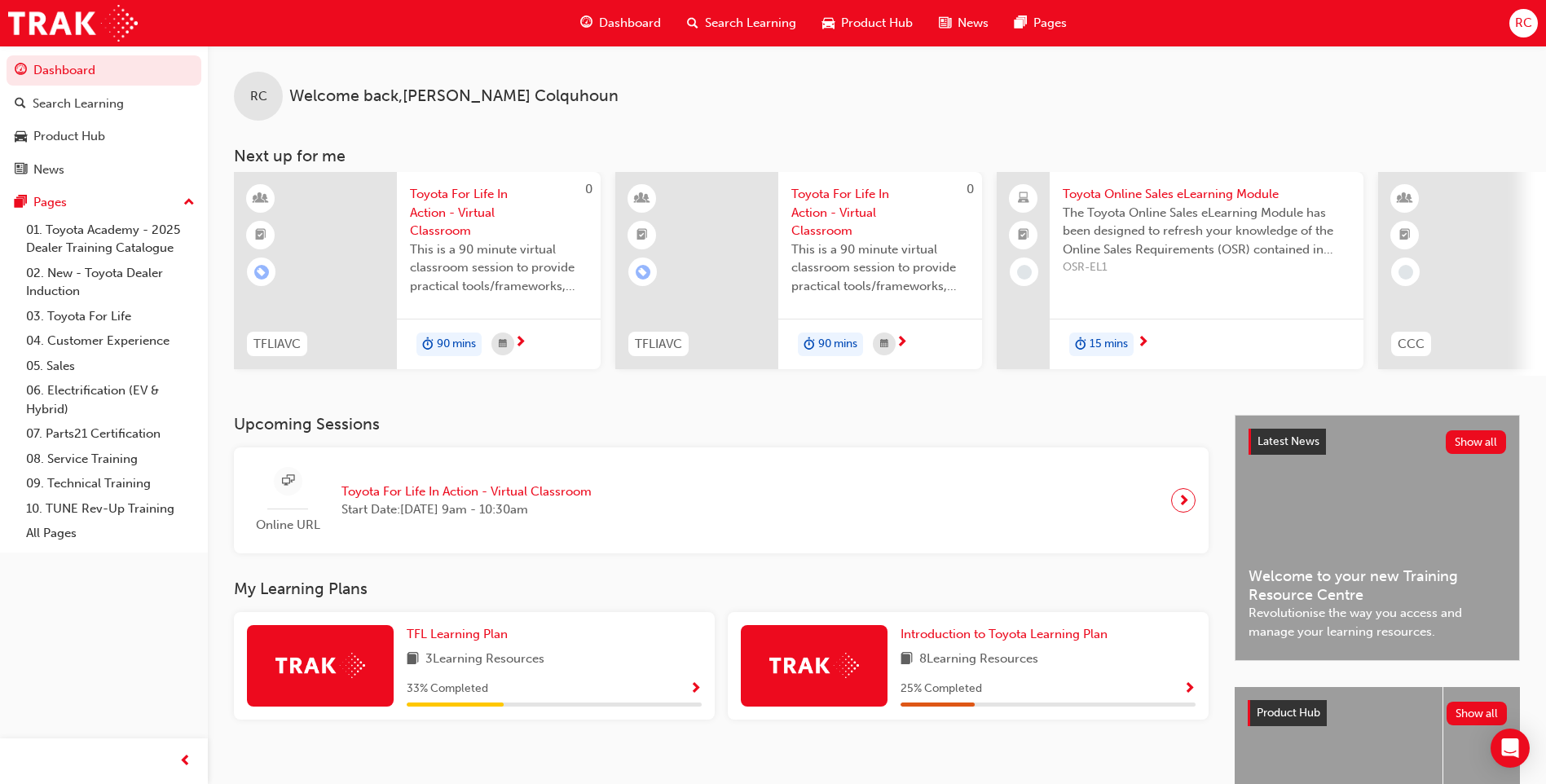
click at [451, 224] on span "Toyota For Life In Action - Virtual Classroom" at bounding box center [498, 212] width 178 height 56
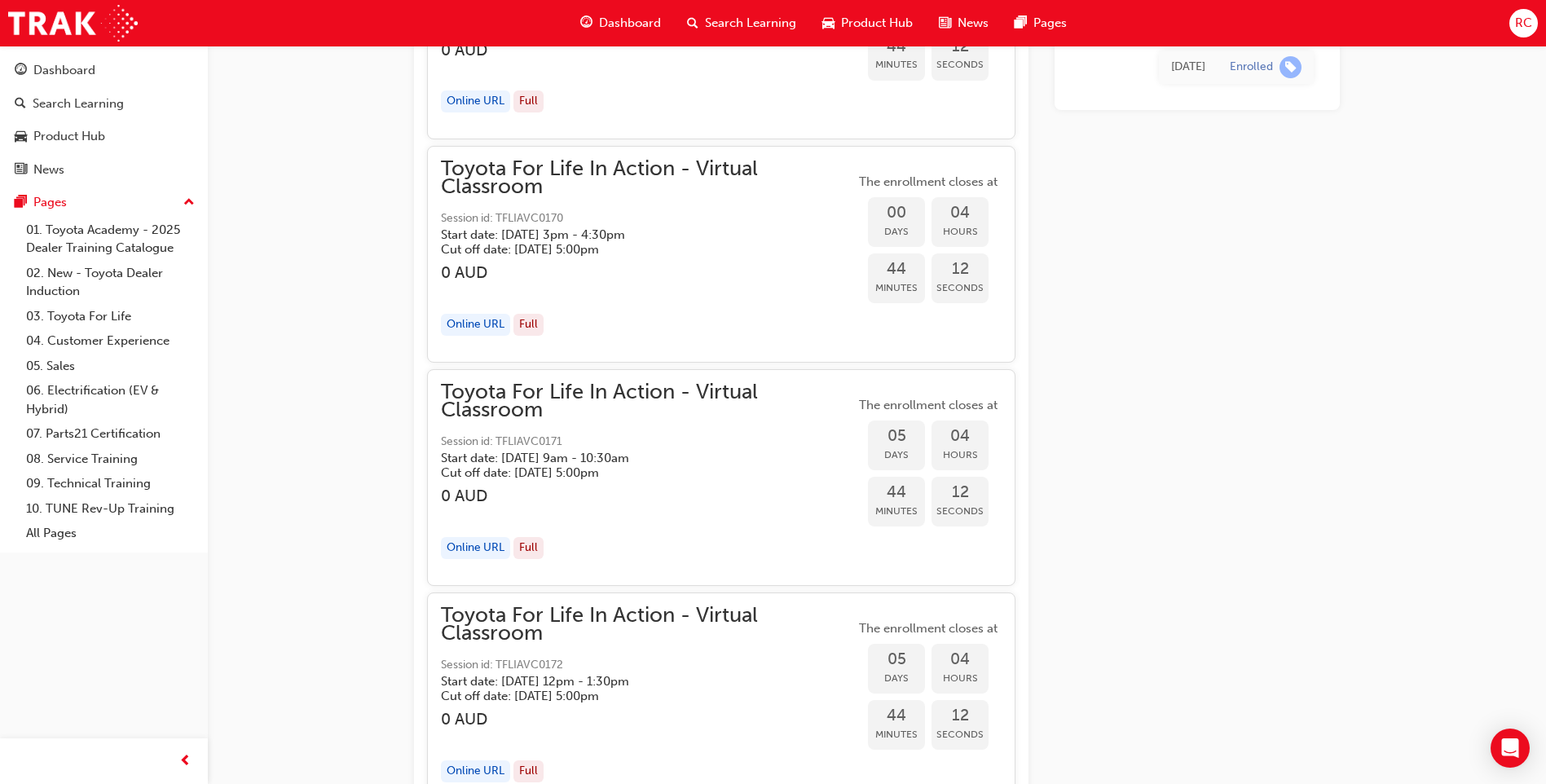
scroll to position [2282, 0]
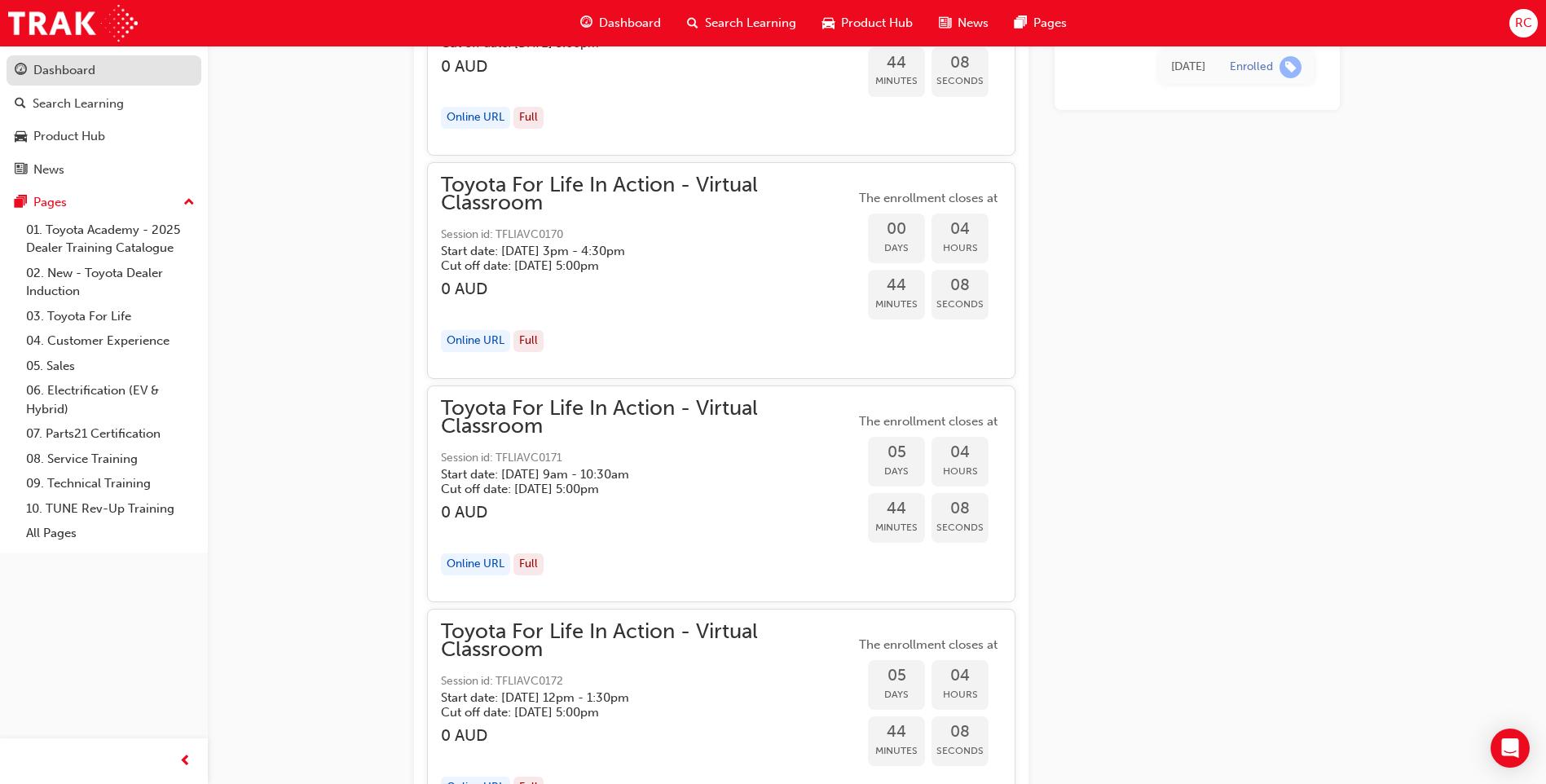
click at [65, 75] on div "Dashboard" at bounding box center [65, 70] width 62 height 19
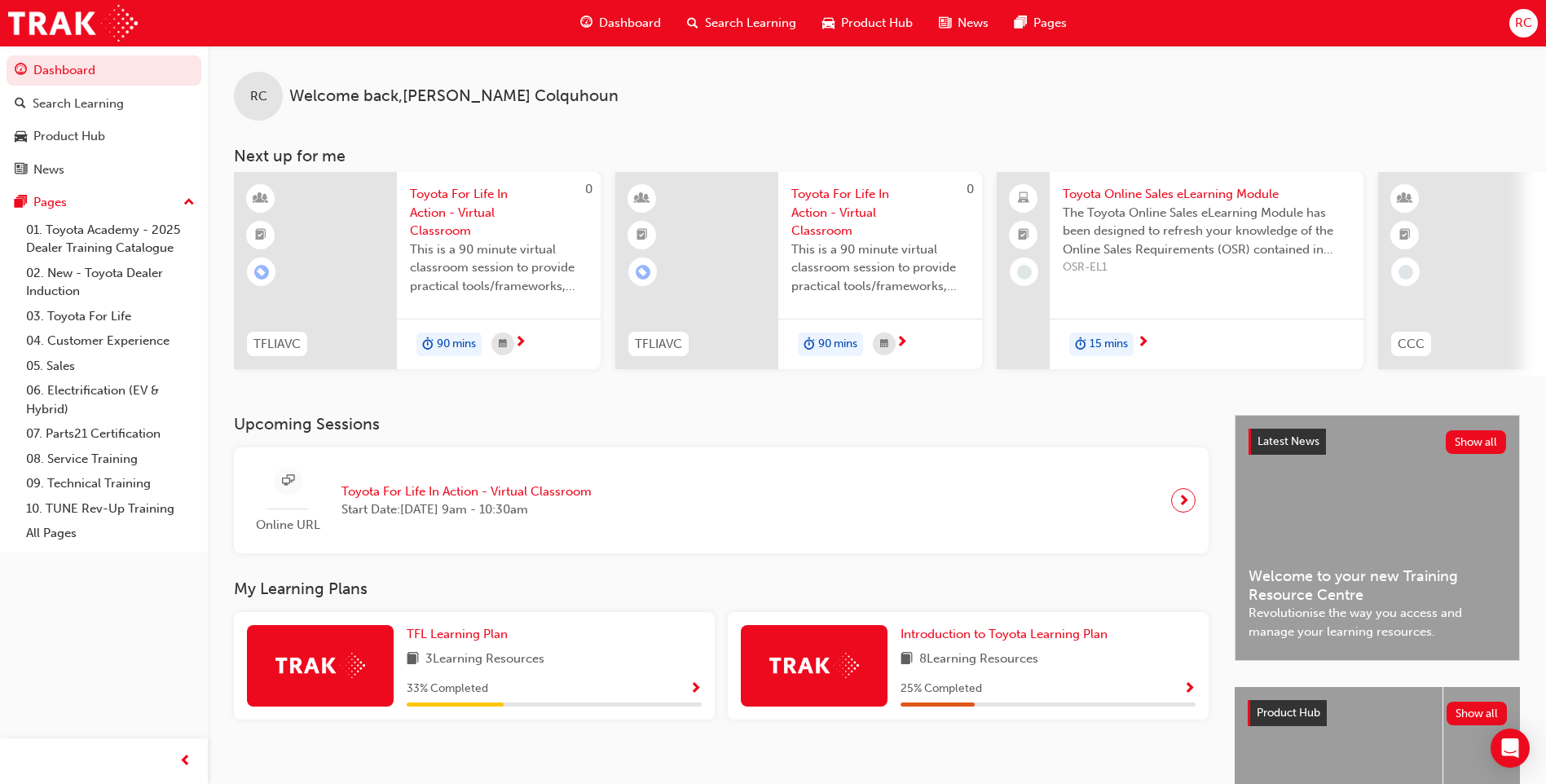
click at [516, 495] on span "Toyota For Life In Action - Virtual Classroom" at bounding box center [466, 491] width 250 height 19
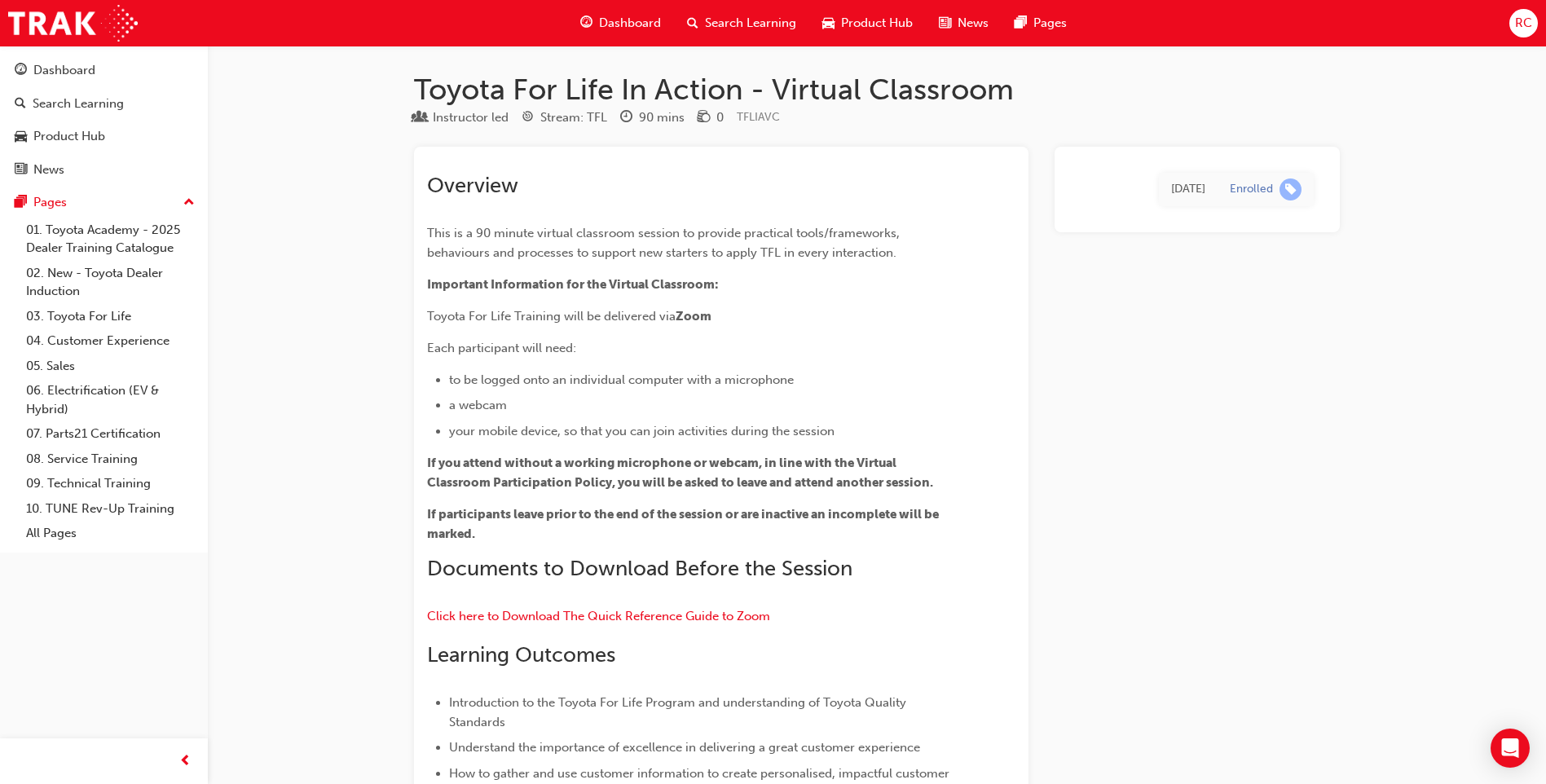
click at [642, 21] on span "Dashboard" at bounding box center [630, 23] width 62 height 19
